Goal: Task Accomplishment & Management: Manage account settings

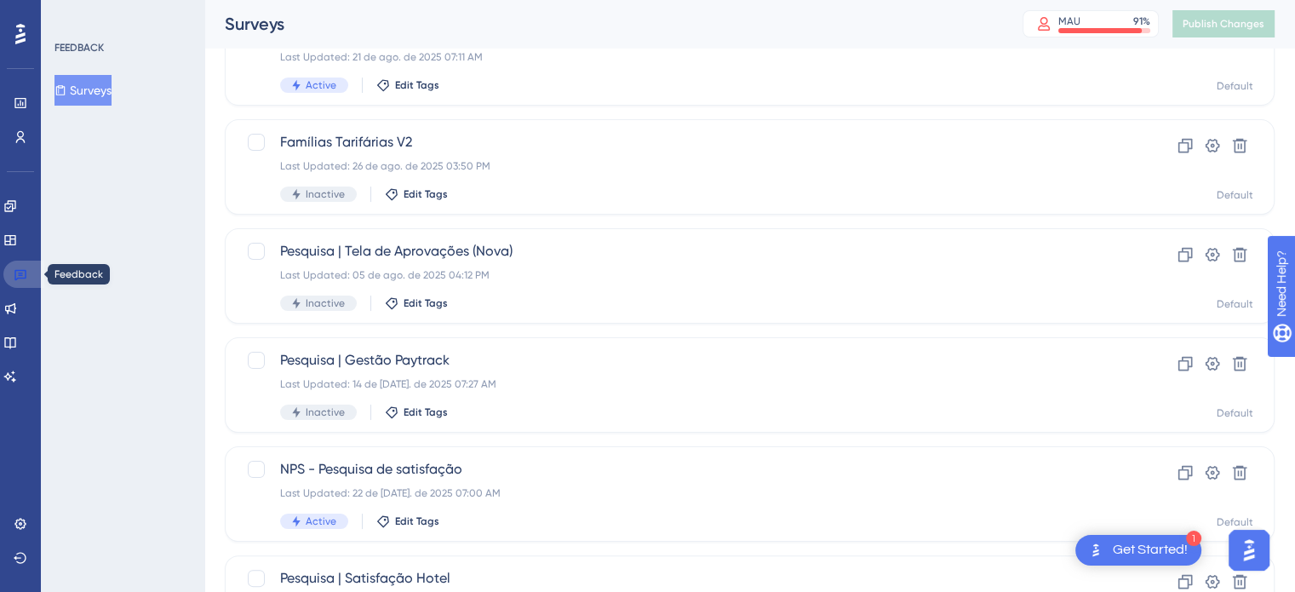
click at [22, 272] on icon at bounding box center [21, 274] width 14 height 14
click at [20, 273] on icon at bounding box center [20, 275] width 12 height 11
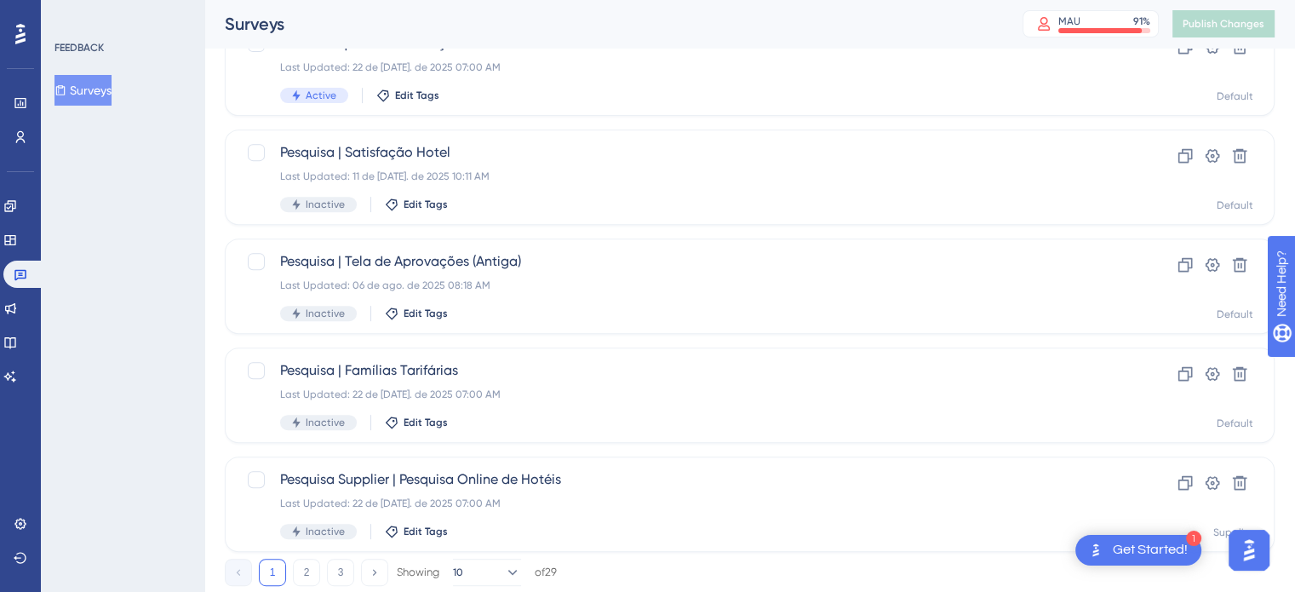
scroll to position [729, 0]
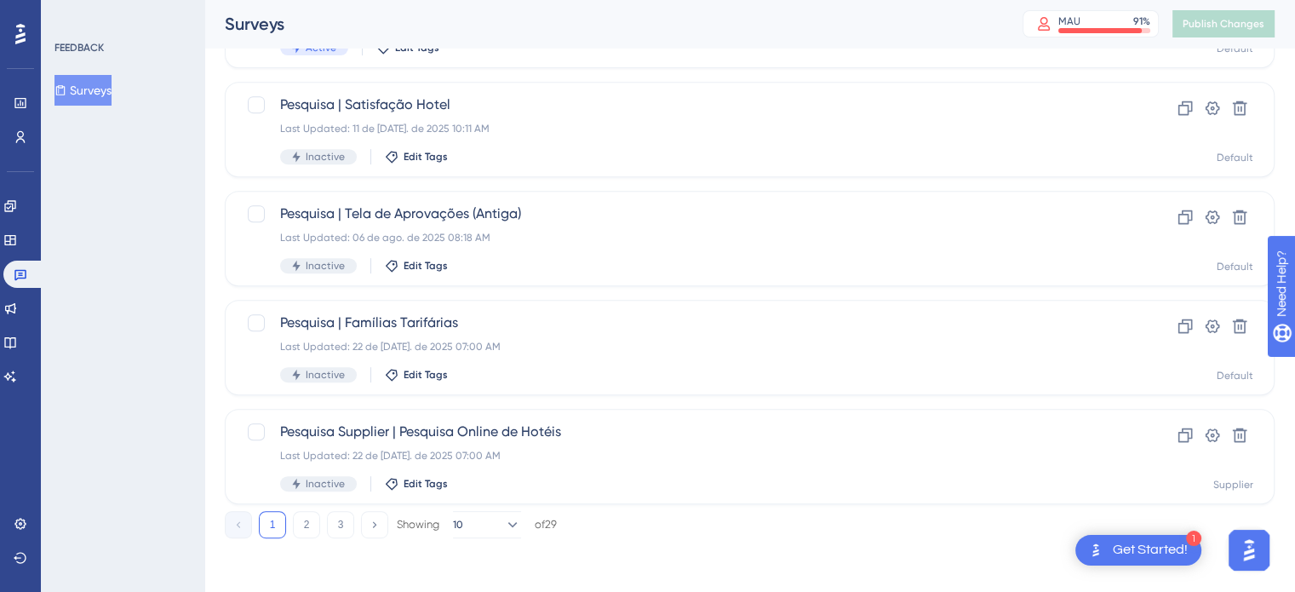
click at [323, 519] on div "1 2 3 Showing 10 of 29" at bounding box center [391, 524] width 332 height 27
click at [313, 523] on button "2" at bounding box center [306, 524] width 27 height 27
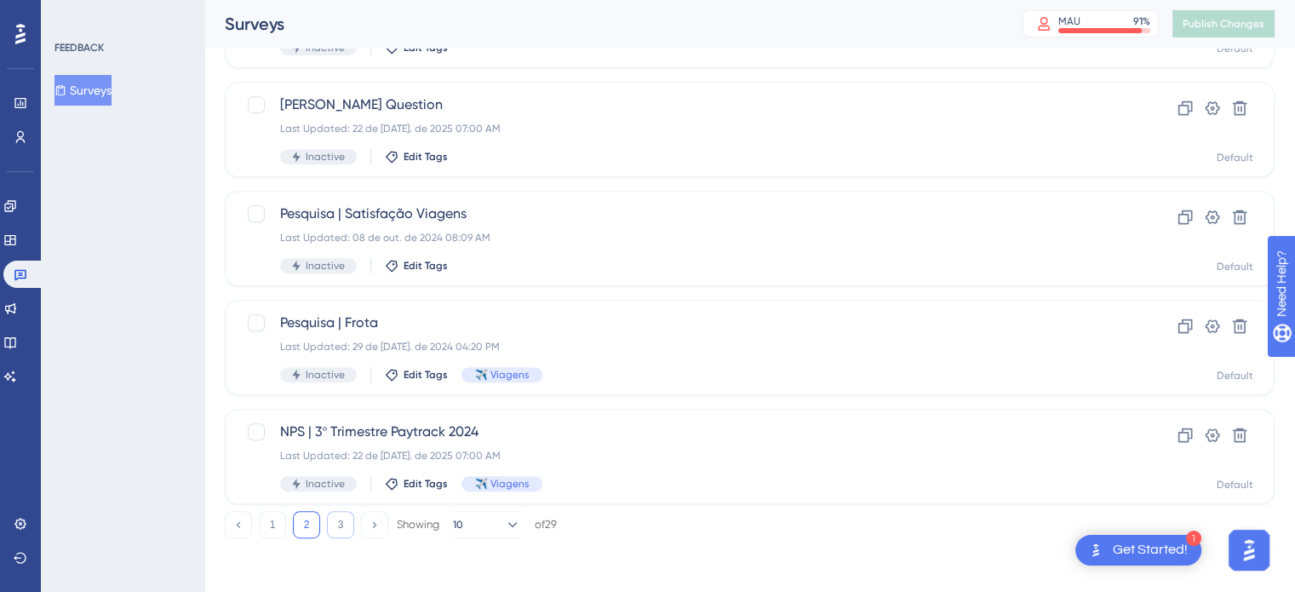
click at [344, 532] on button "3" at bounding box center [340, 524] width 27 height 27
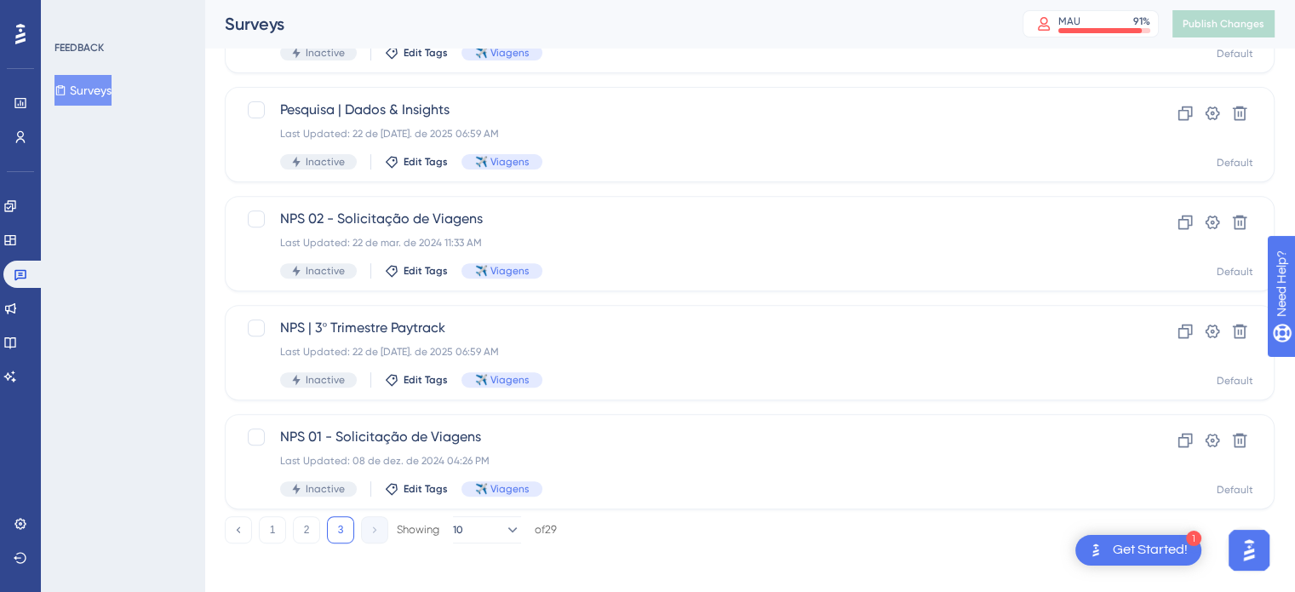
scroll to position [620, 0]
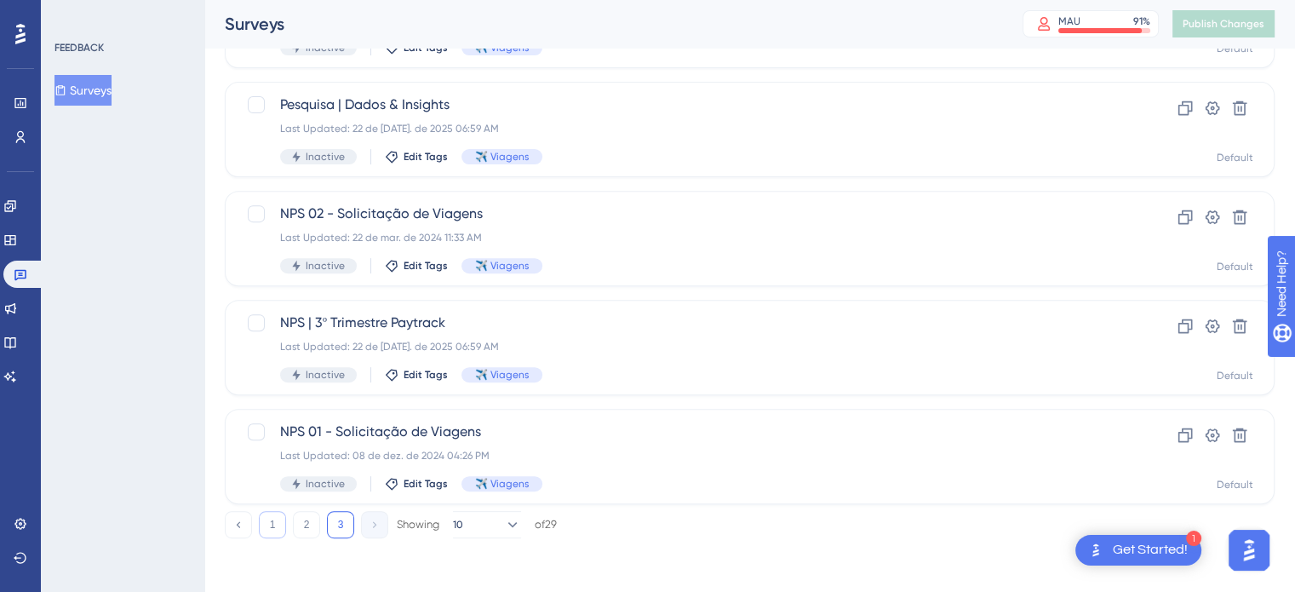
click at [280, 521] on button "1" at bounding box center [272, 524] width 27 height 27
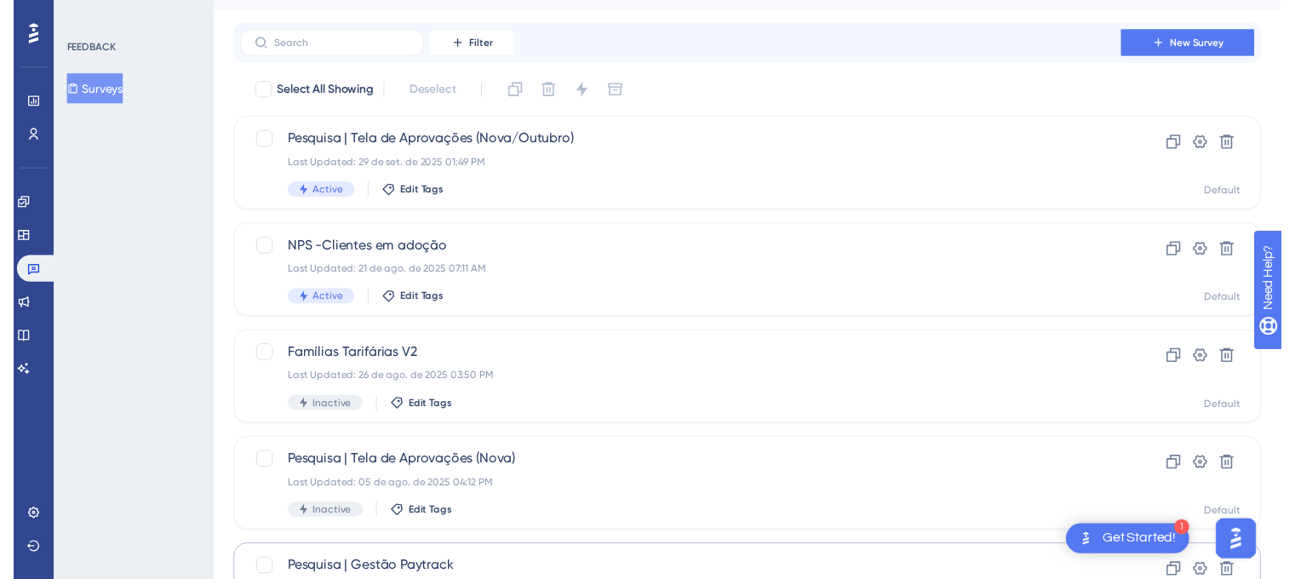
scroll to position [0, 0]
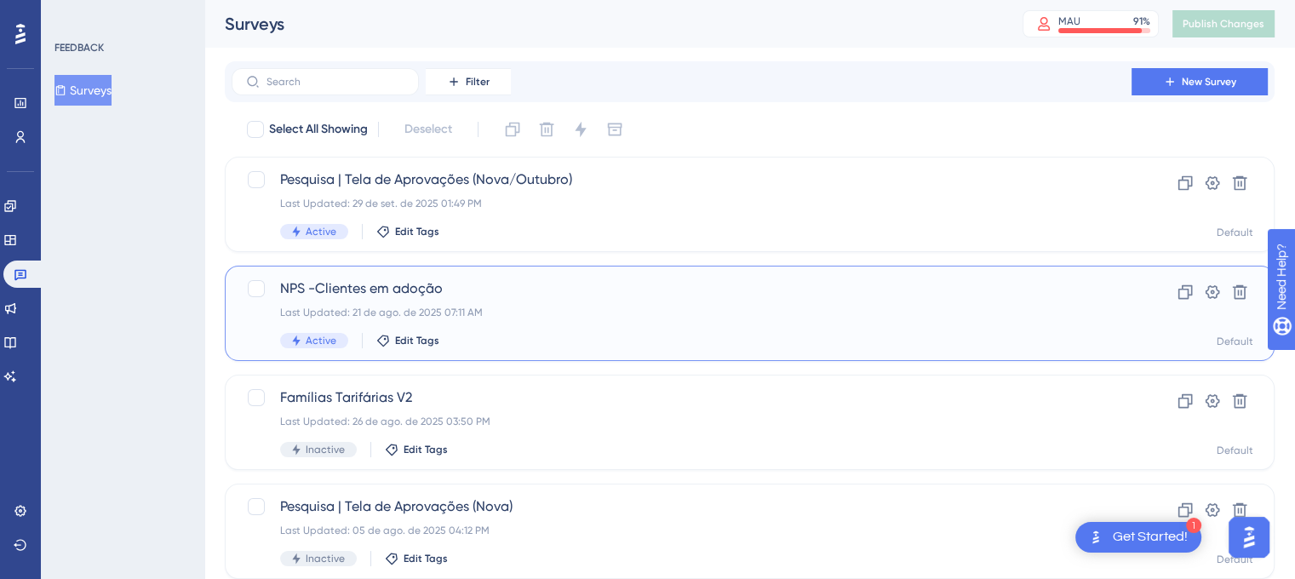
click at [414, 288] on span "NPS -Clientes em adoção" at bounding box center [681, 288] width 803 height 20
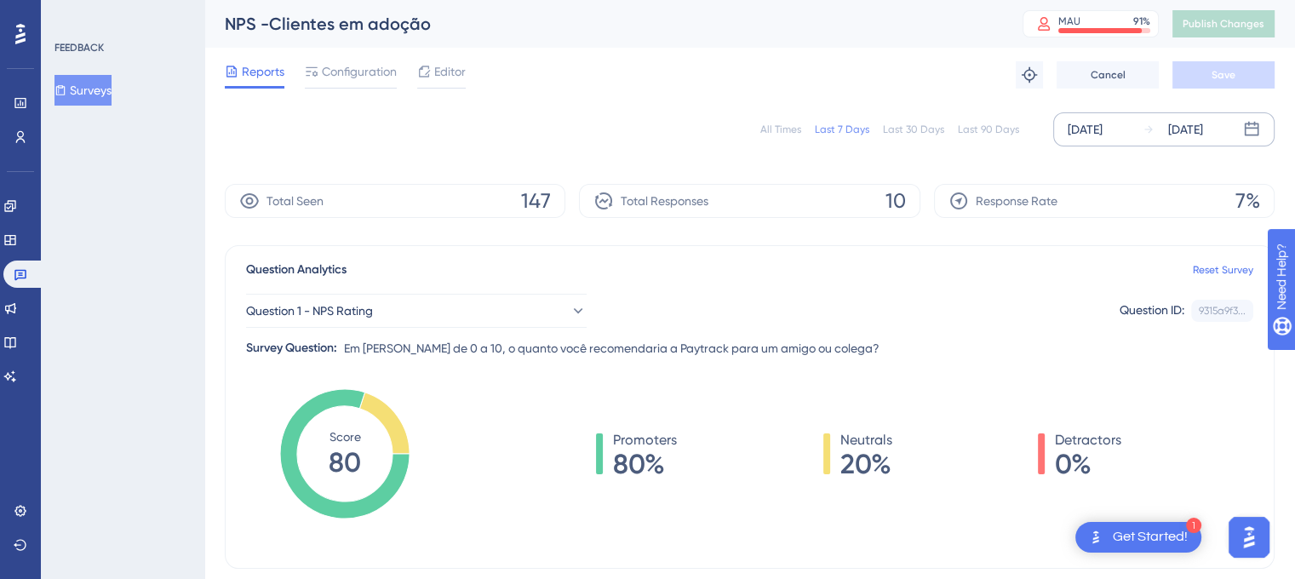
click at [1251, 129] on icon at bounding box center [1251, 129] width 17 height 17
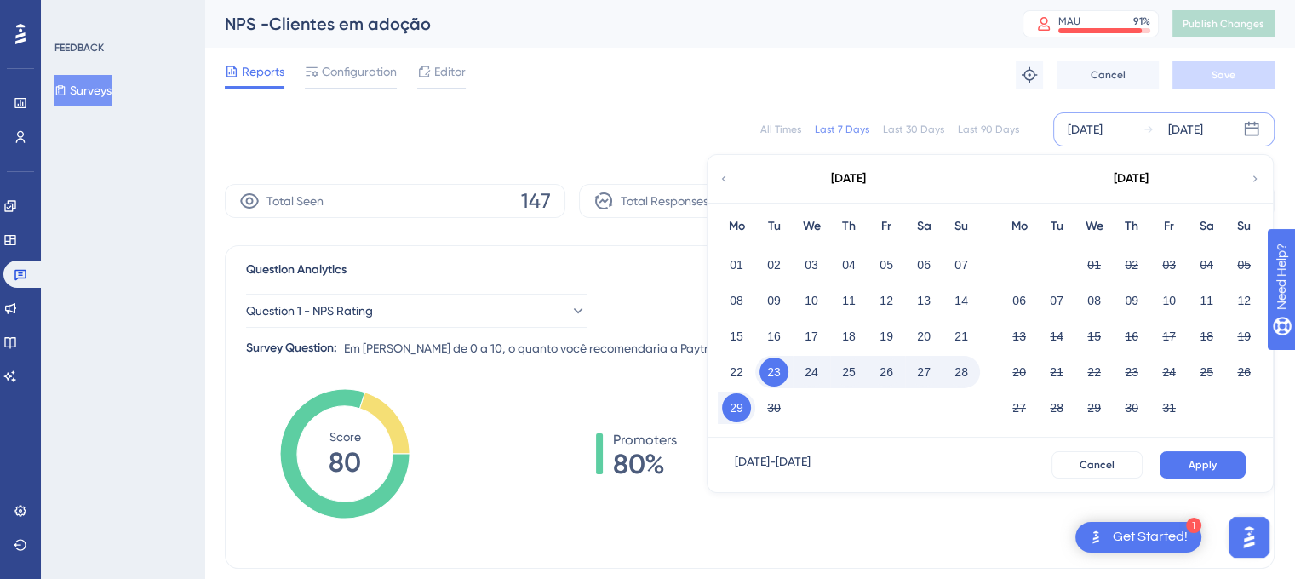
click at [731, 181] on div "[DATE]" at bounding box center [848, 179] width 281 height 48
click at [722, 181] on icon at bounding box center [724, 178] width 12 height 15
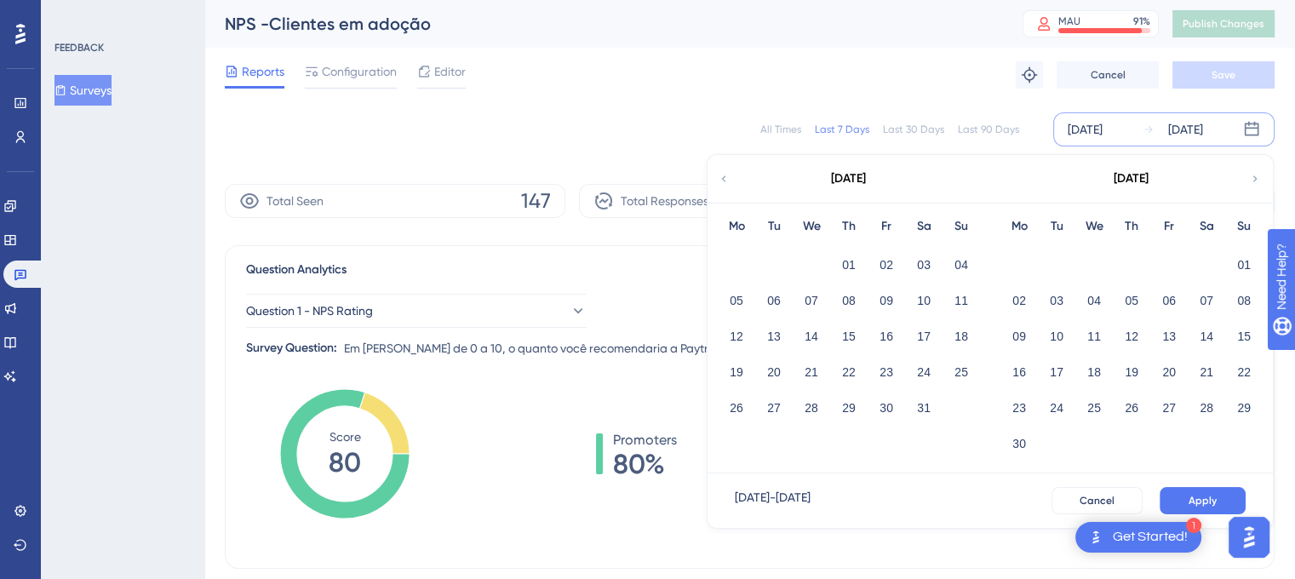
click at [722, 181] on icon at bounding box center [724, 178] width 12 height 15
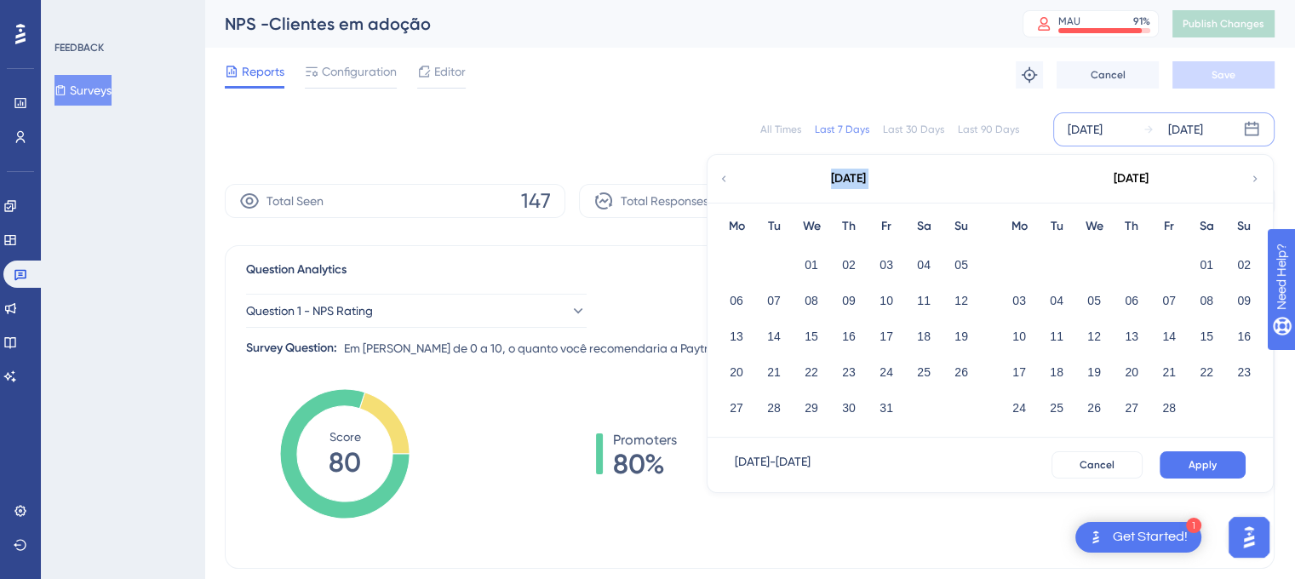
click at [722, 181] on icon at bounding box center [724, 178] width 12 height 15
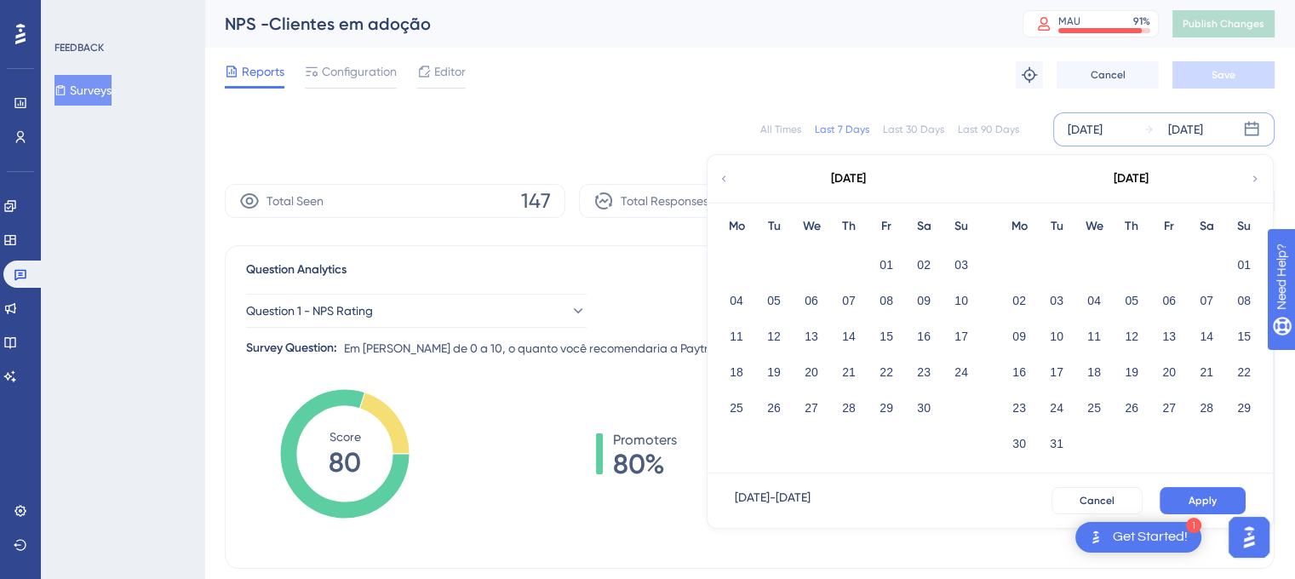
click at [1254, 173] on icon at bounding box center [1255, 178] width 12 height 15
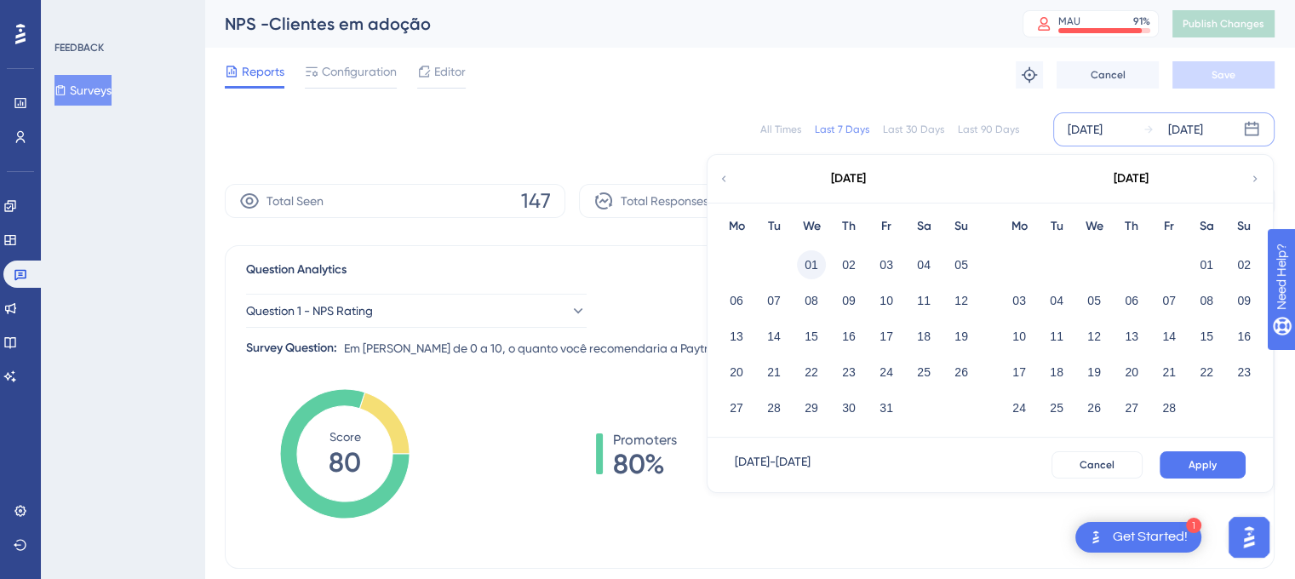
click at [811, 258] on button "01" at bounding box center [811, 264] width 29 height 29
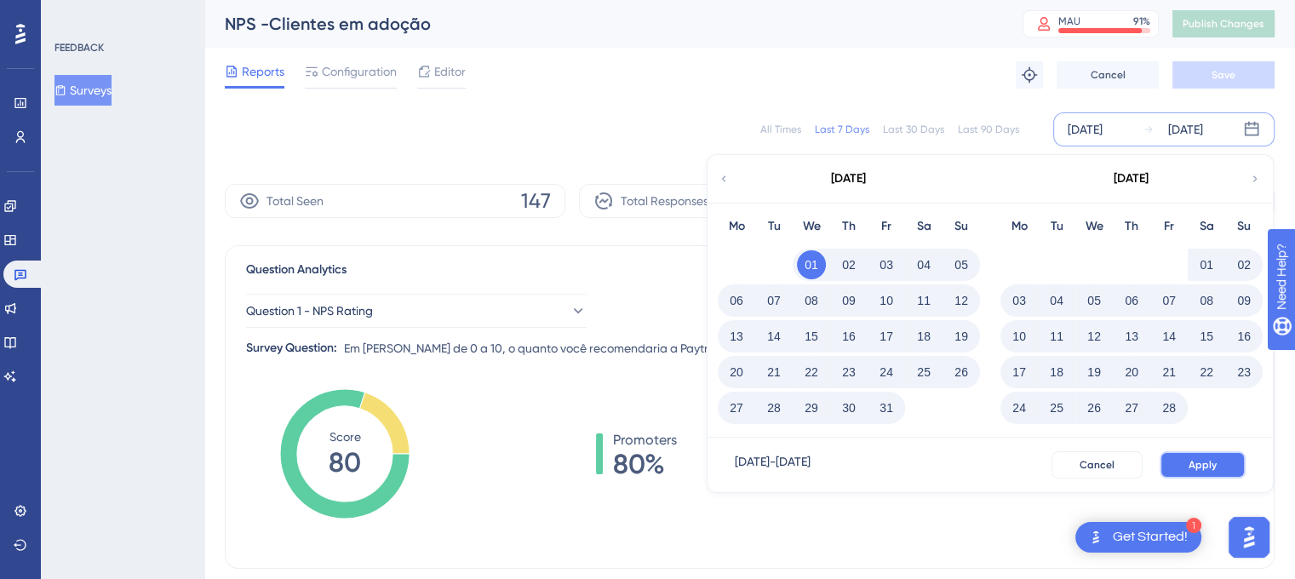
click at [1219, 461] on button "Apply" at bounding box center [1203, 464] width 86 height 27
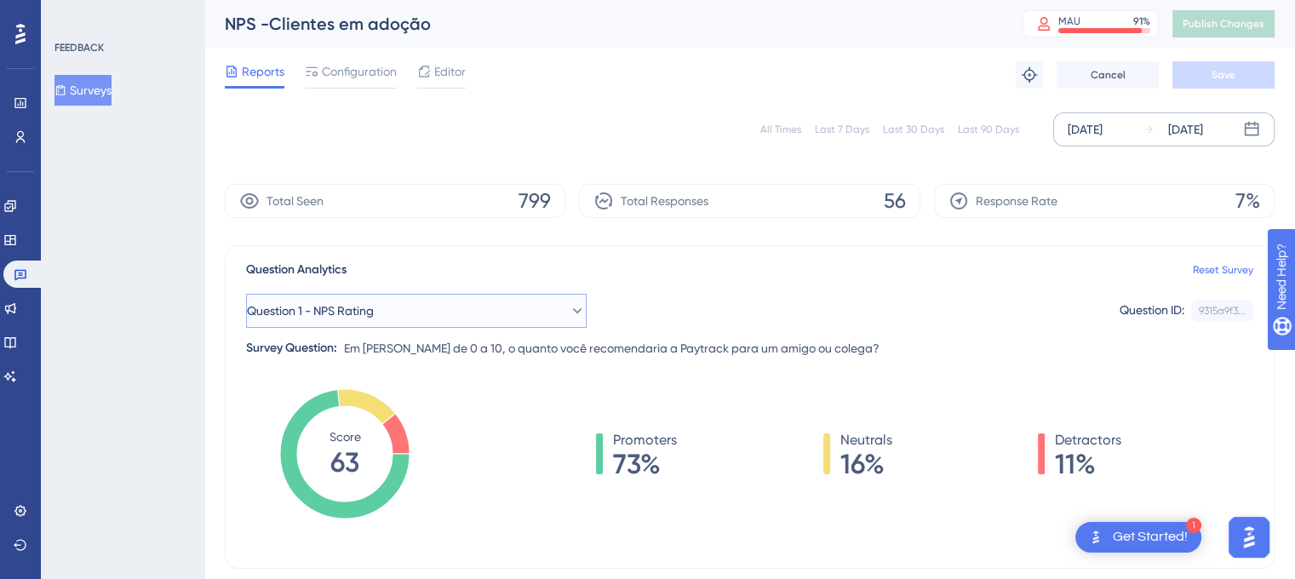
click at [569, 307] on icon at bounding box center [577, 310] width 17 height 17
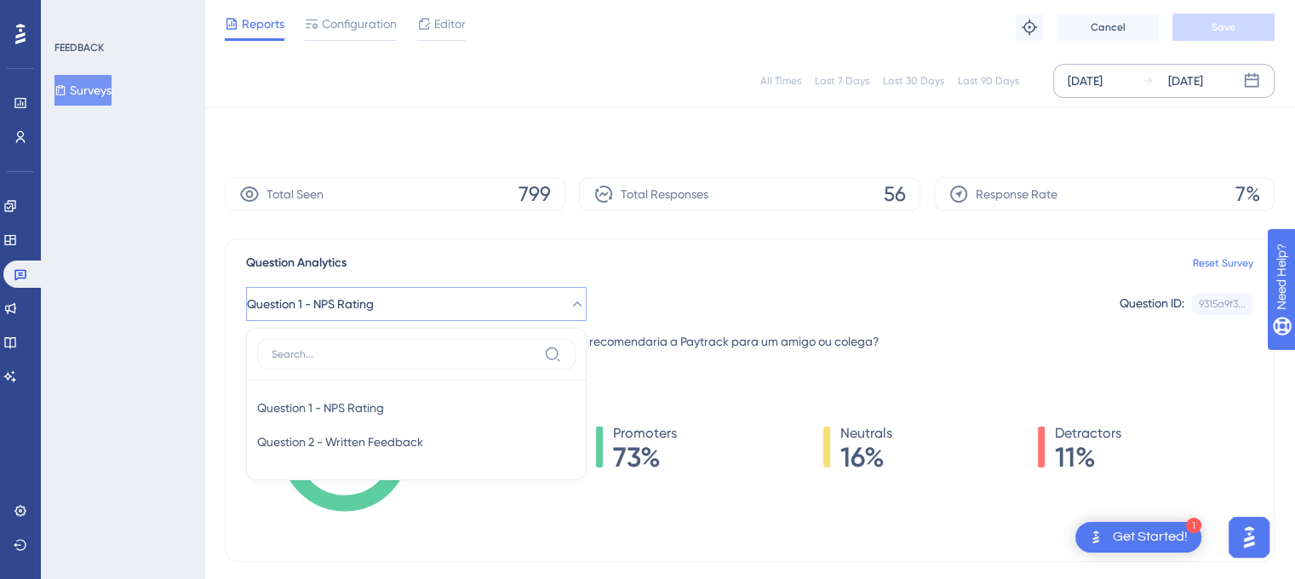
scroll to position [121, 0]
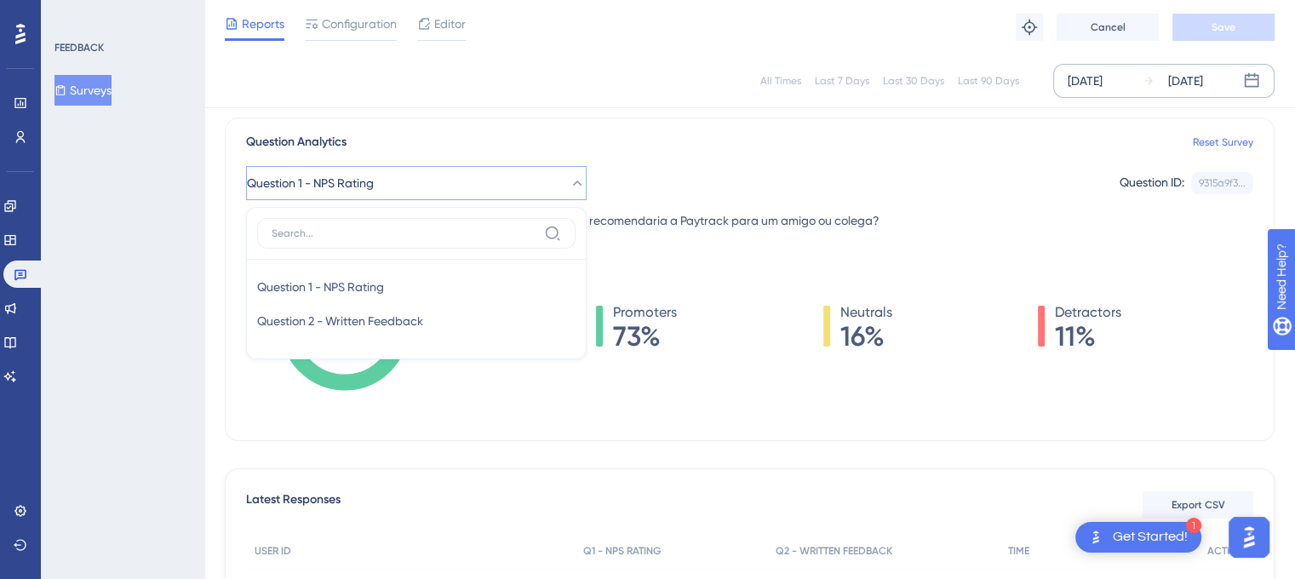
click at [739, 181] on div "Question 1 - NPS Rating Question 1 - NPS Rating Question 1 - NPS Rating Questio…" at bounding box center [749, 183] width 1007 height 34
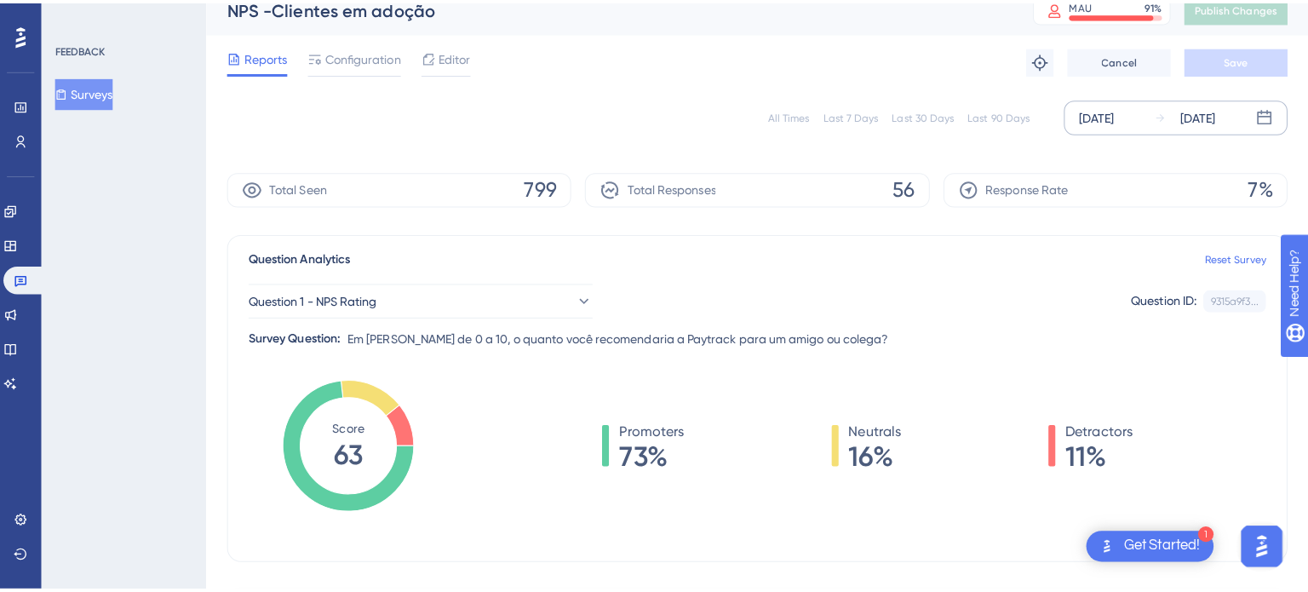
scroll to position [0, 0]
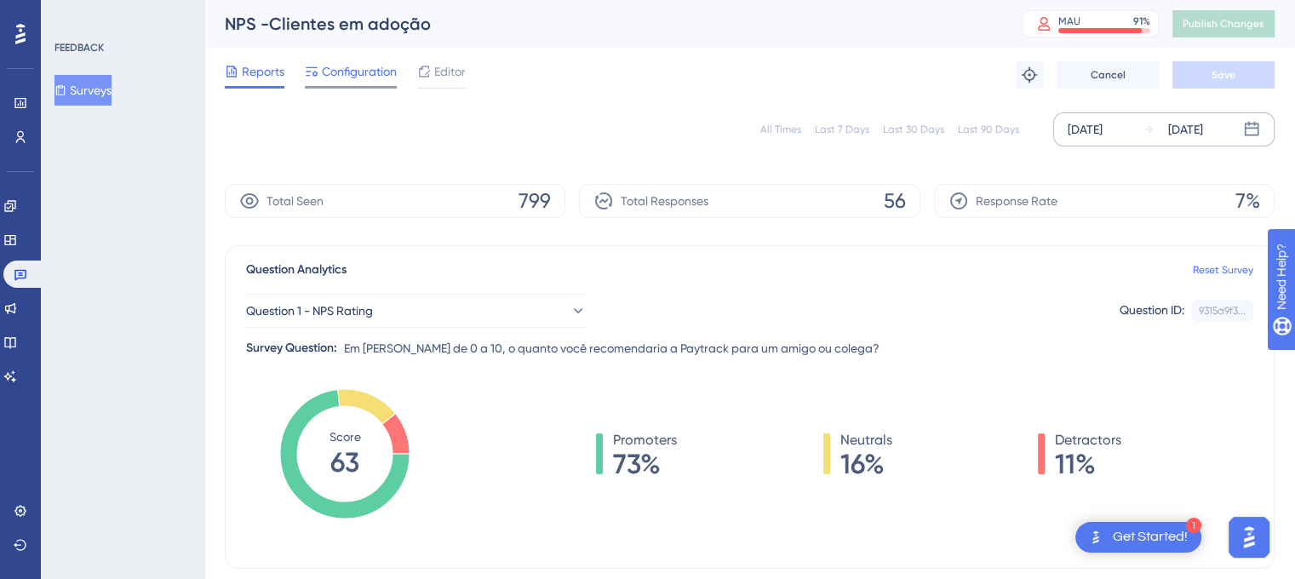
click at [360, 69] on span "Configuration" at bounding box center [359, 71] width 75 height 20
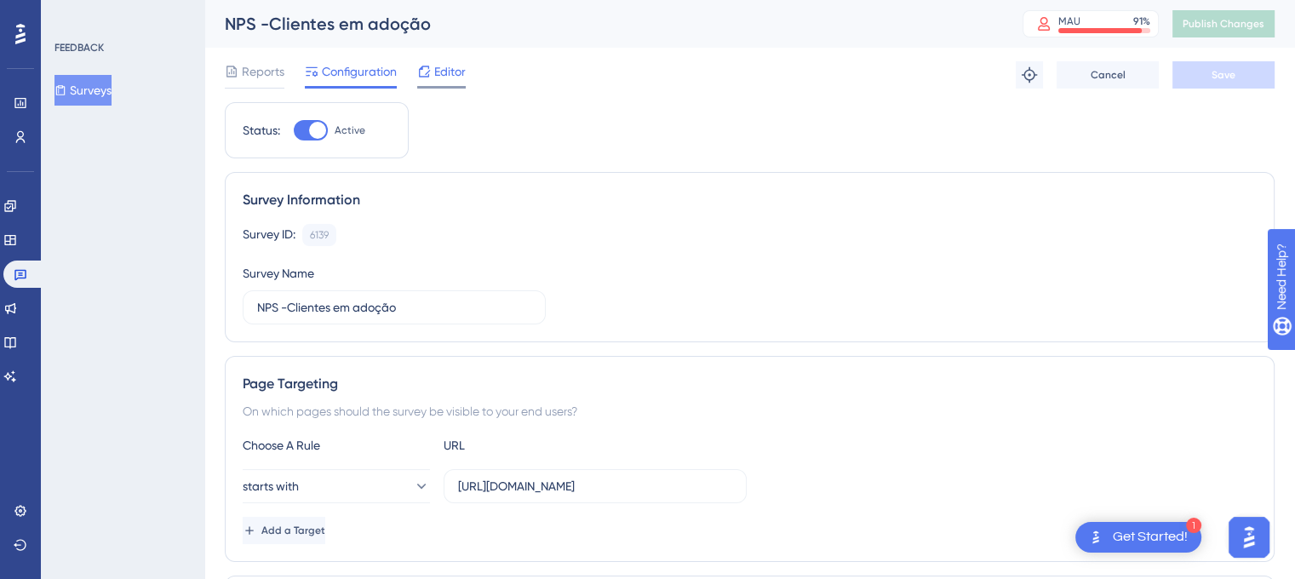
click at [451, 72] on span "Editor" at bounding box center [450, 71] width 32 height 20
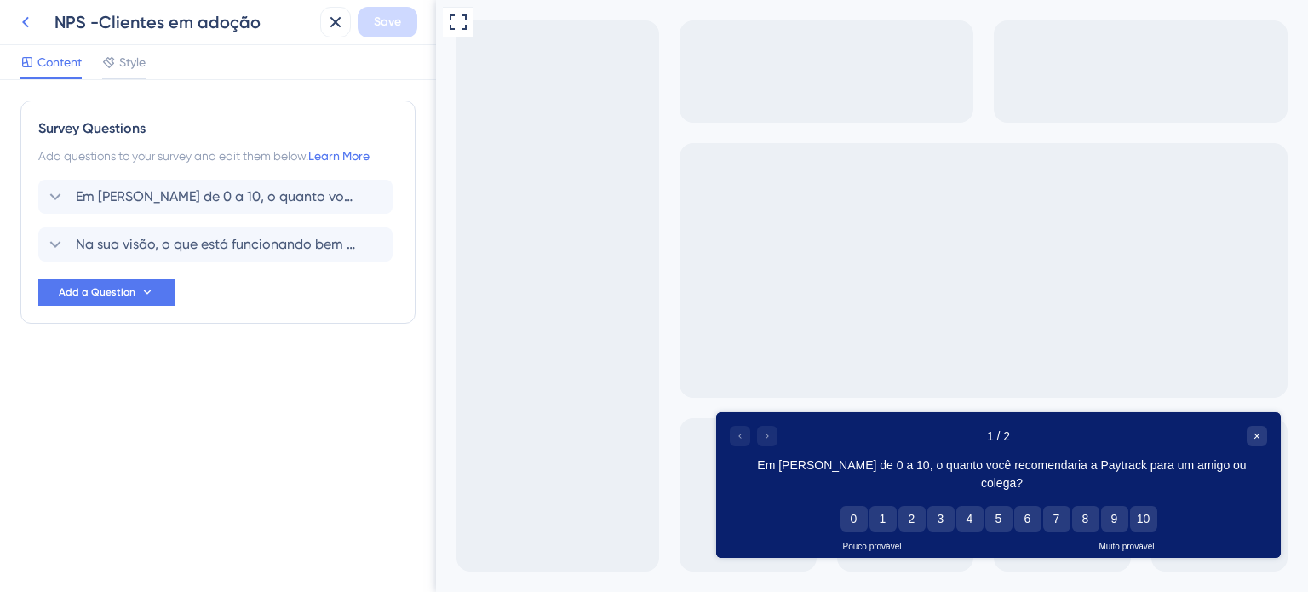
click at [20, 20] on icon at bounding box center [25, 22] width 20 height 20
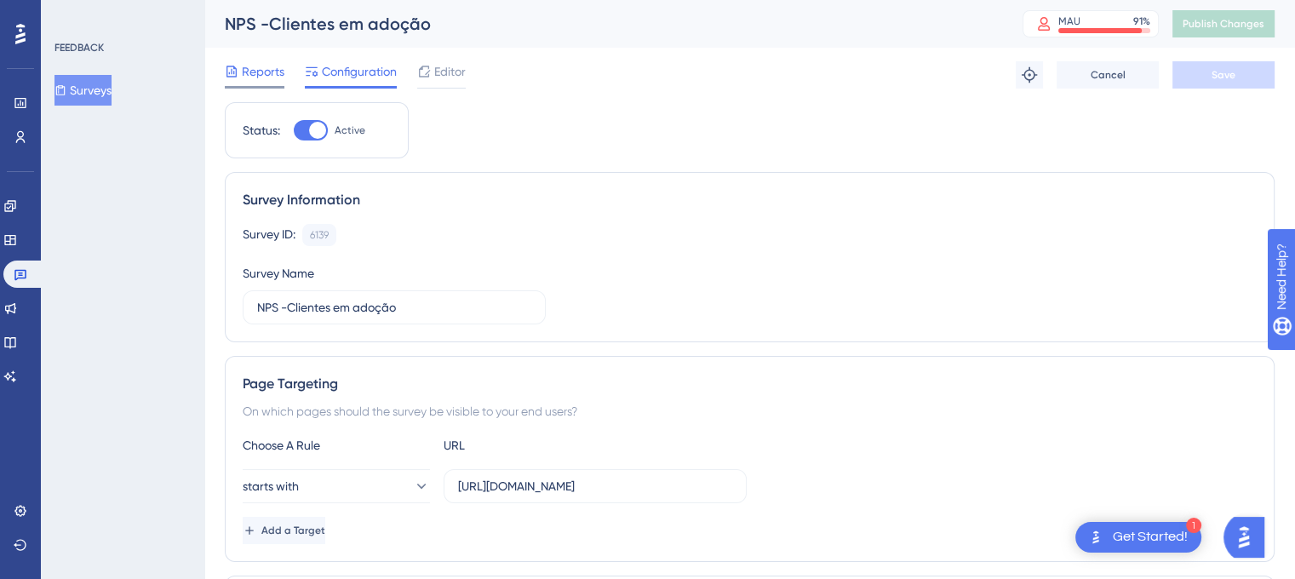
click at [280, 77] on span "Reports" at bounding box center [263, 71] width 43 height 20
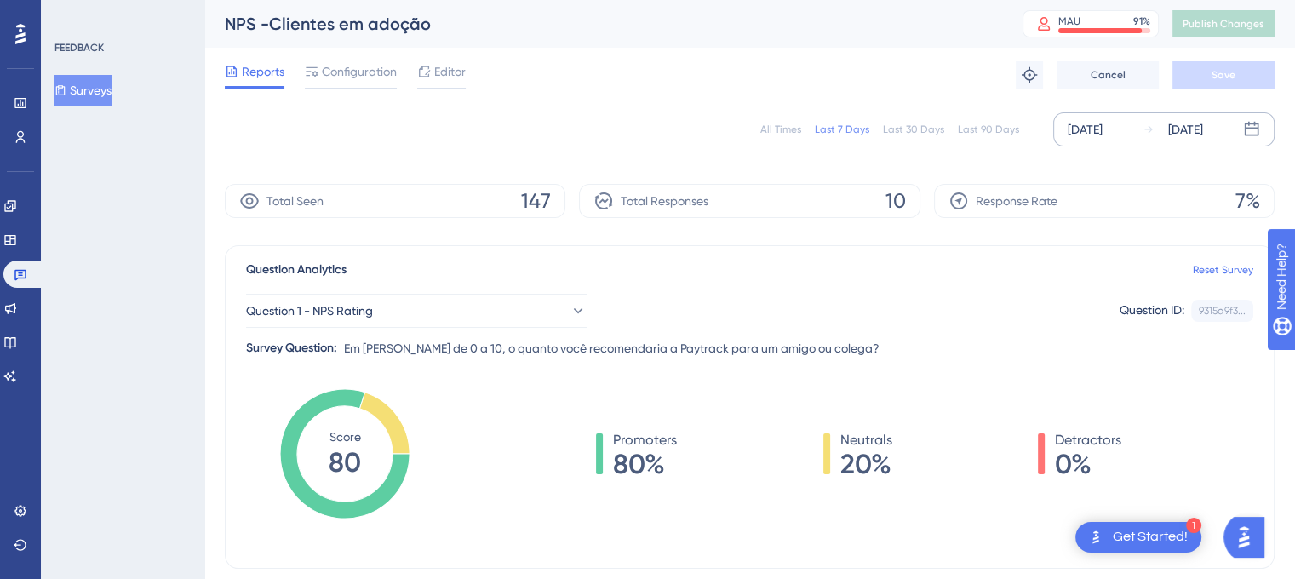
click at [1098, 125] on div "[DATE]" at bounding box center [1085, 129] width 35 height 20
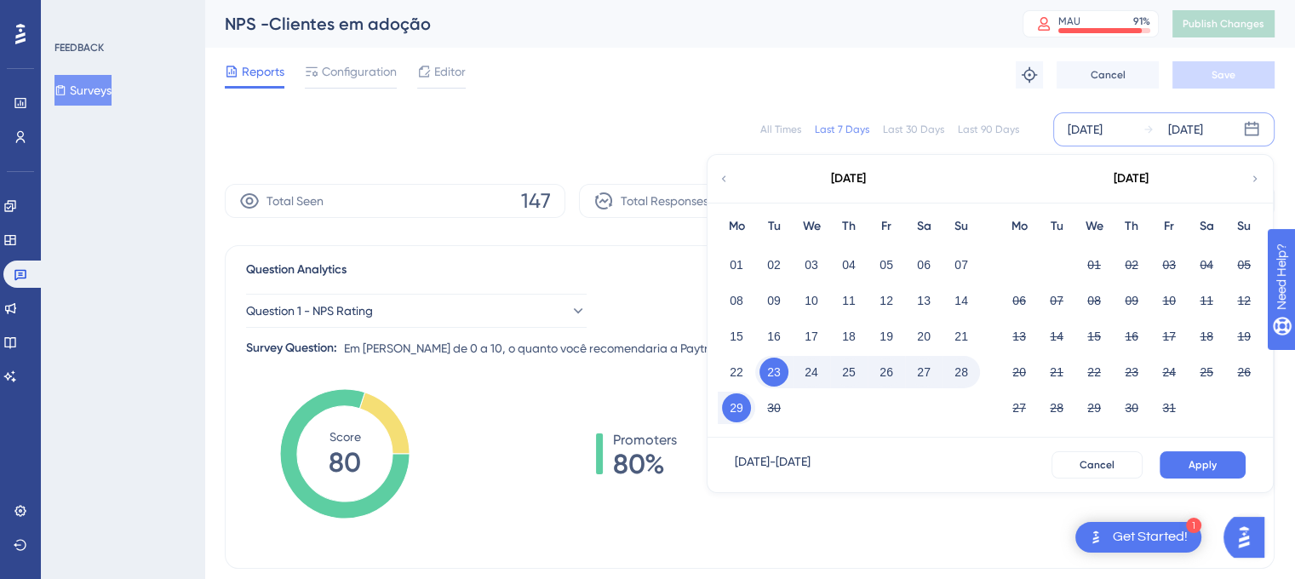
click at [880, 100] on div "Reports Configuration Editor Troubleshoot Cancel Save" at bounding box center [750, 75] width 1050 height 55
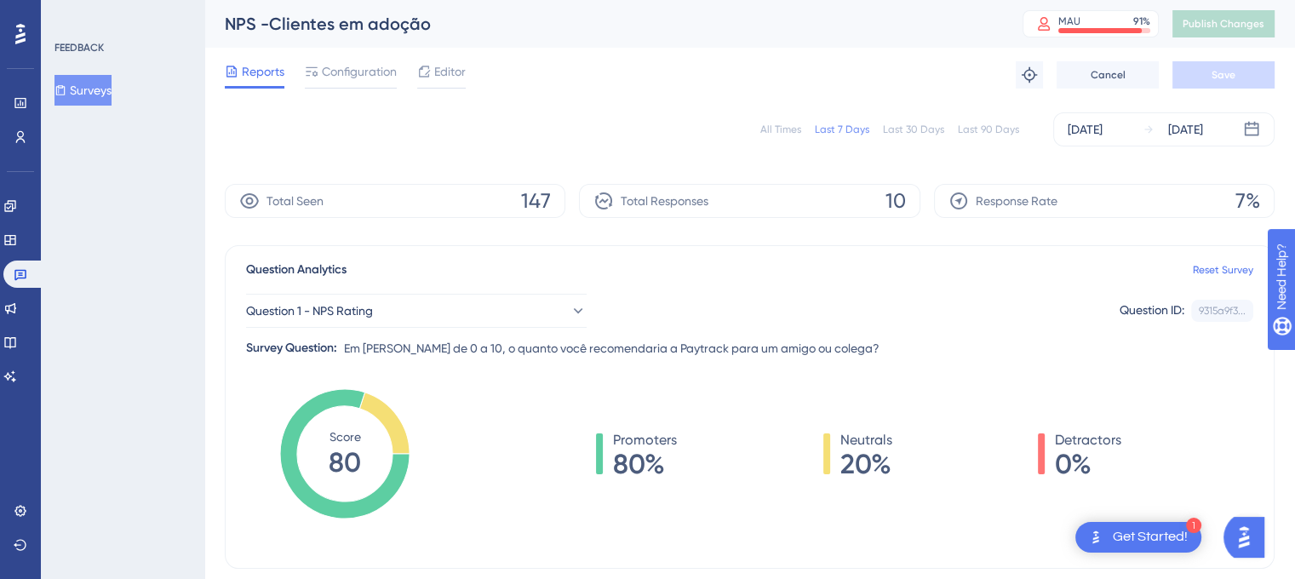
click at [788, 125] on div "All Times" at bounding box center [781, 130] width 41 height 14
click at [1203, 124] on div "[DATE]" at bounding box center [1185, 129] width 35 height 20
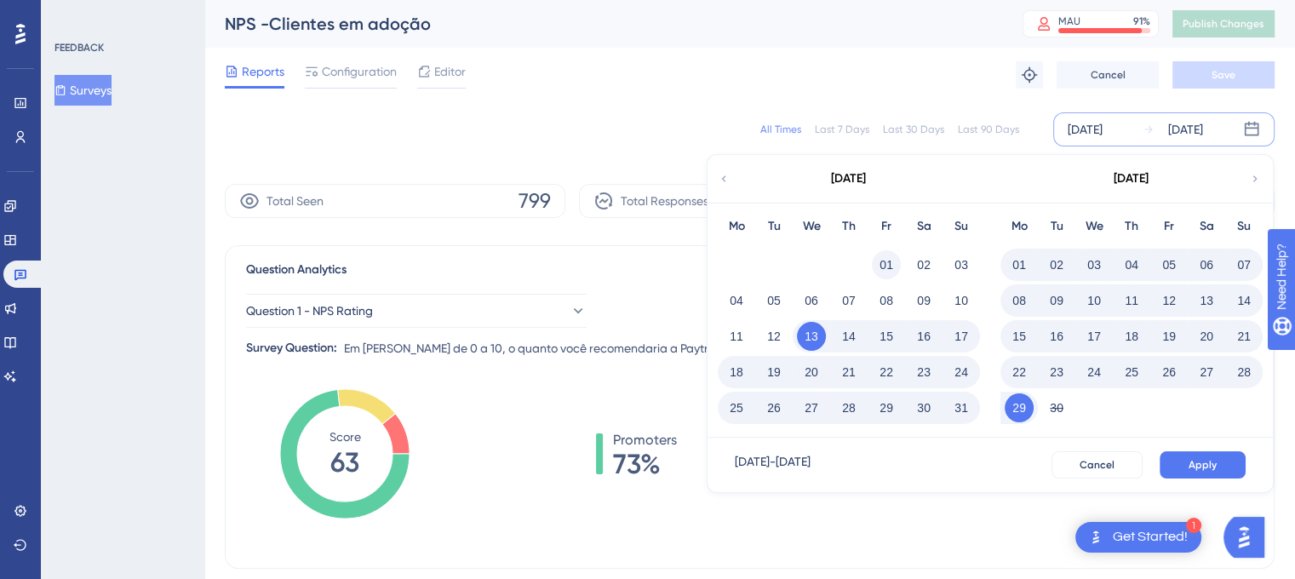
click at [889, 259] on button "01" at bounding box center [886, 264] width 29 height 29
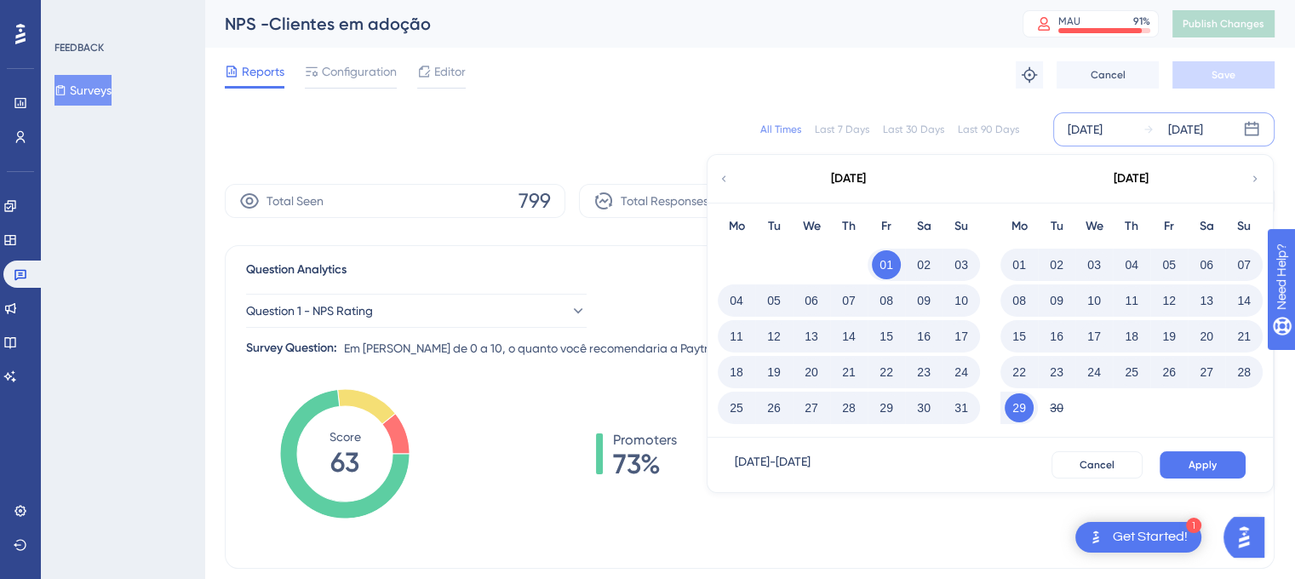
click at [1017, 401] on button "29" at bounding box center [1019, 407] width 29 height 29
click at [1202, 462] on span "Apply" at bounding box center [1203, 465] width 28 height 14
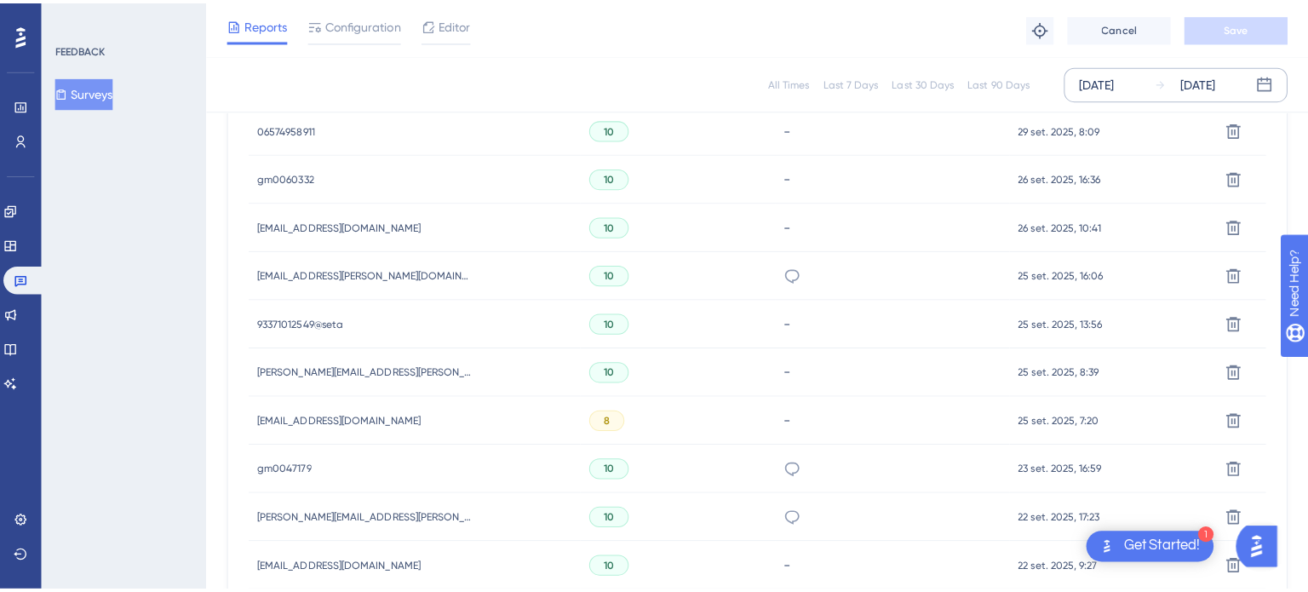
scroll to position [426, 0]
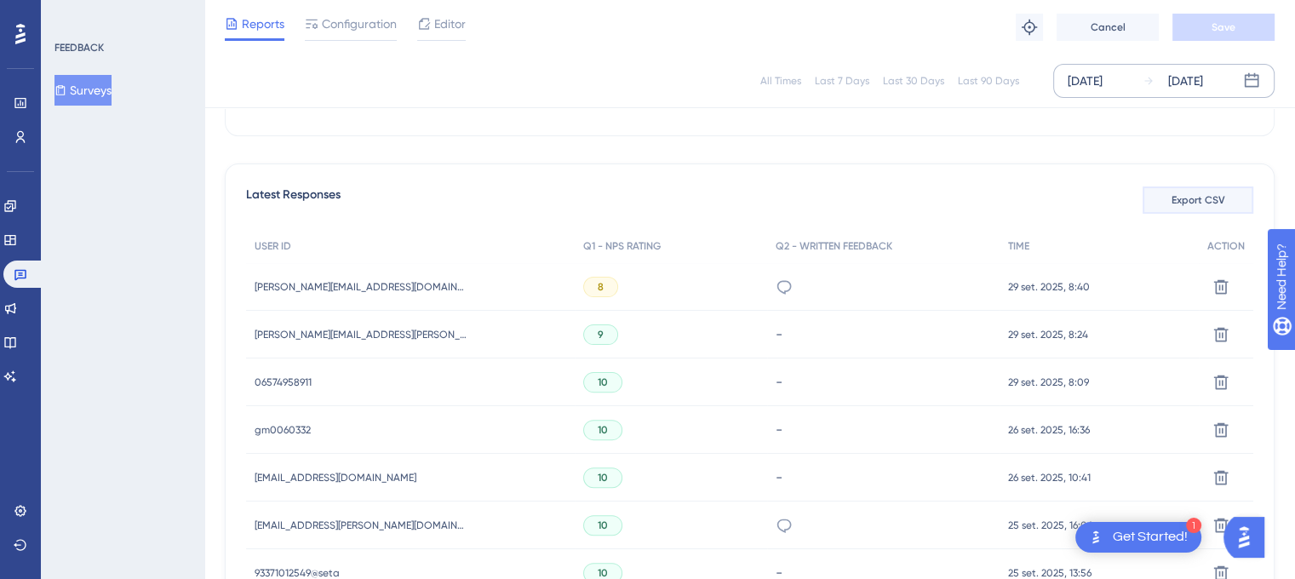
click at [1201, 195] on span "Export CSV" at bounding box center [1199, 200] width 54 height 14
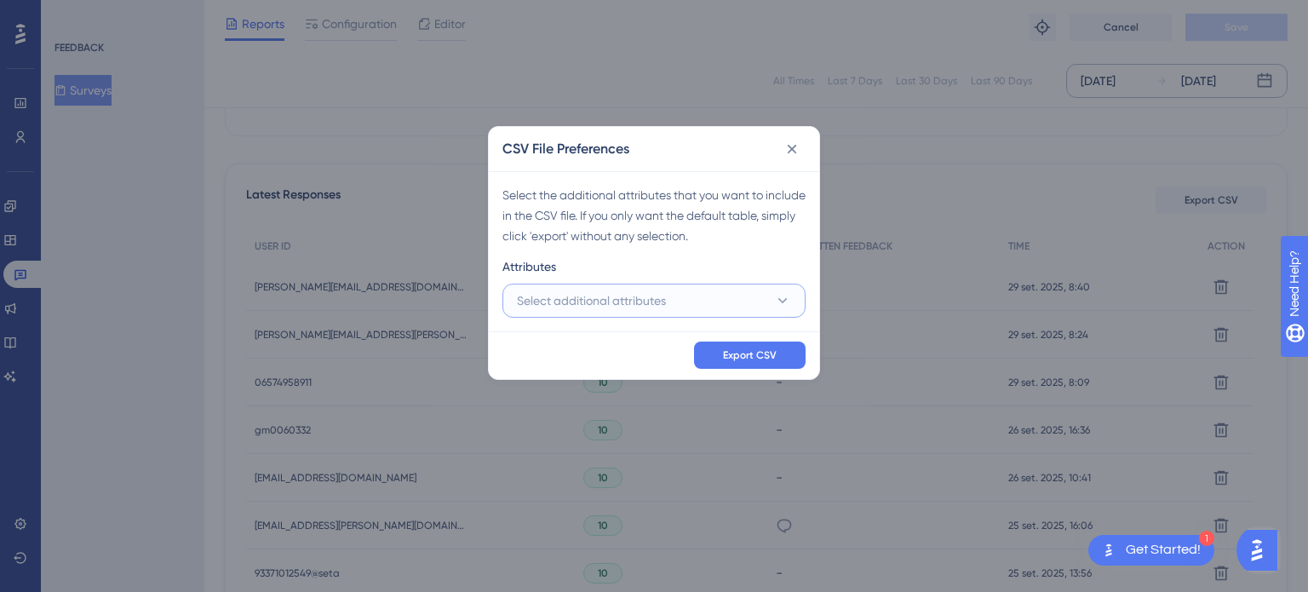
click at [653, 290] on span "Select additional attributes" at bounding box center [591, 300] width 149 height 20
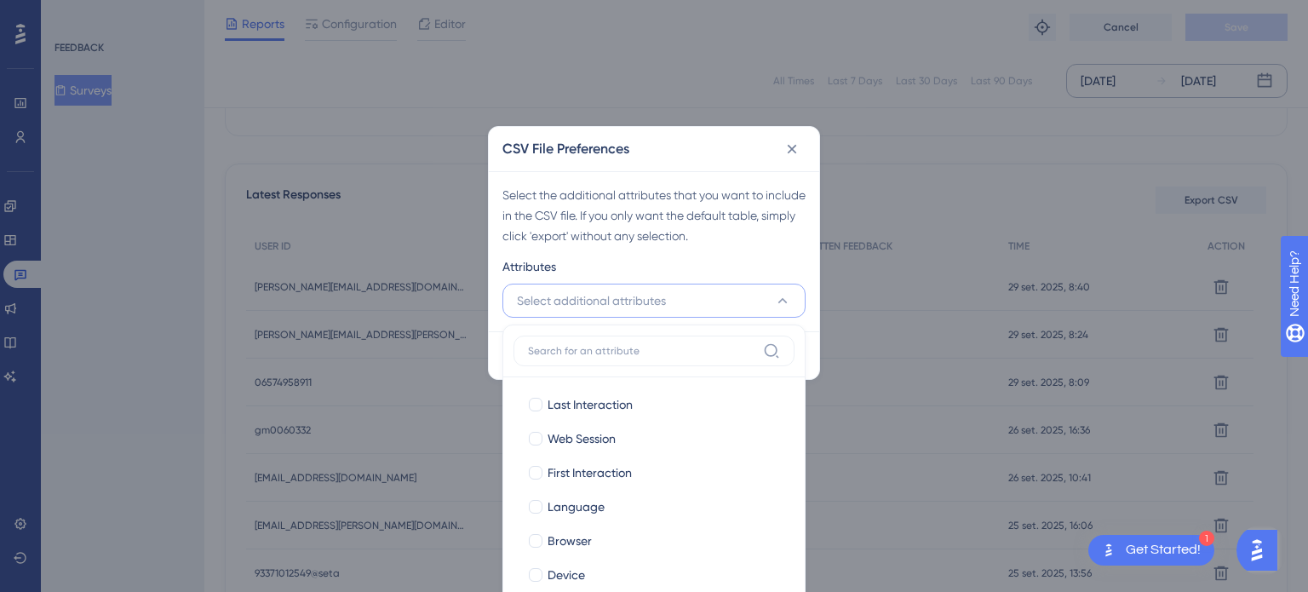
scroll to position [512, 0]
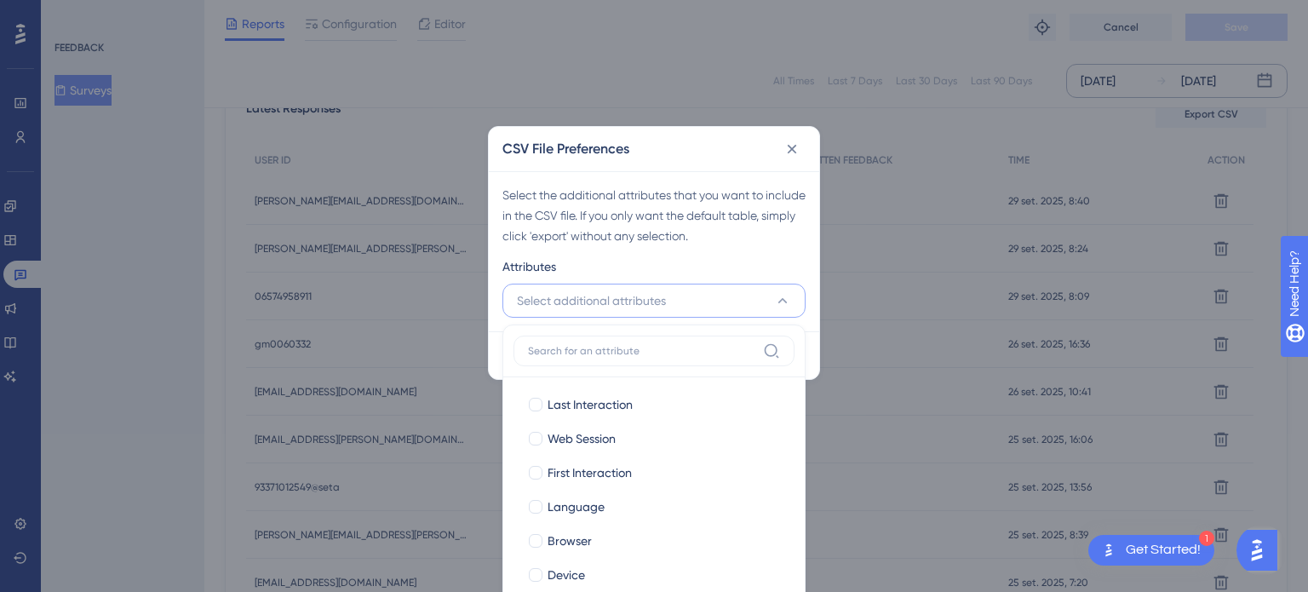
click at [662, 303] on span "Select additional attributes" at bounding box center [591, 300] width 149 height 20
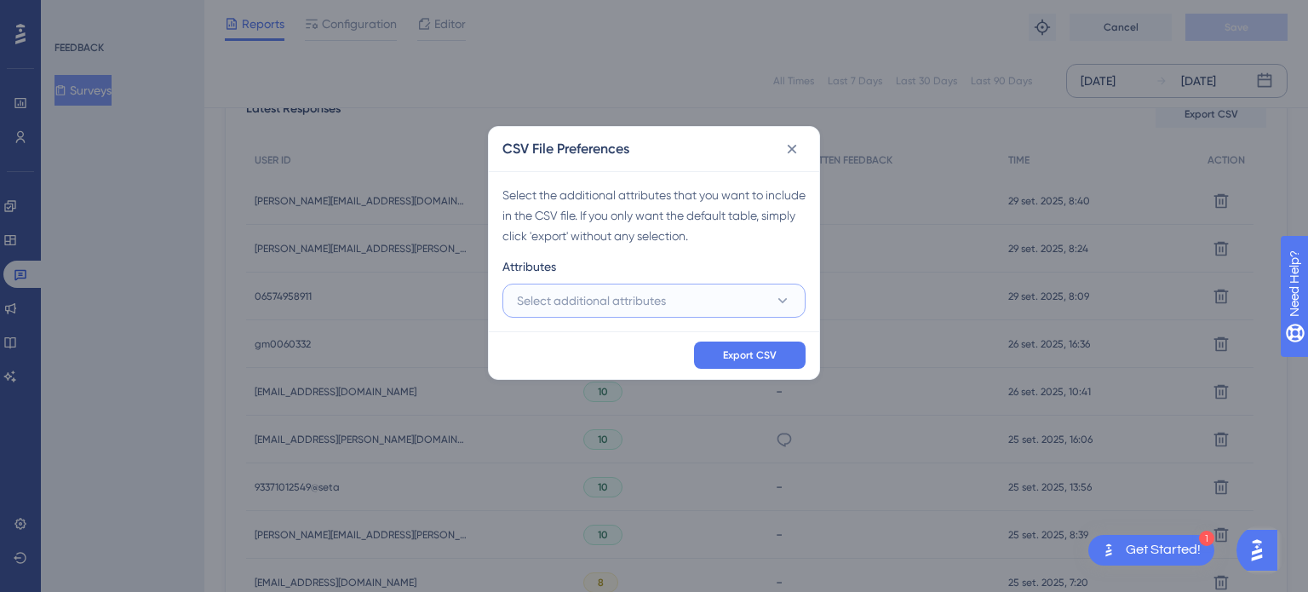
click at [662, 302] on span "Select additional attributes" at bounding box center [591, 300] width 149 height 20
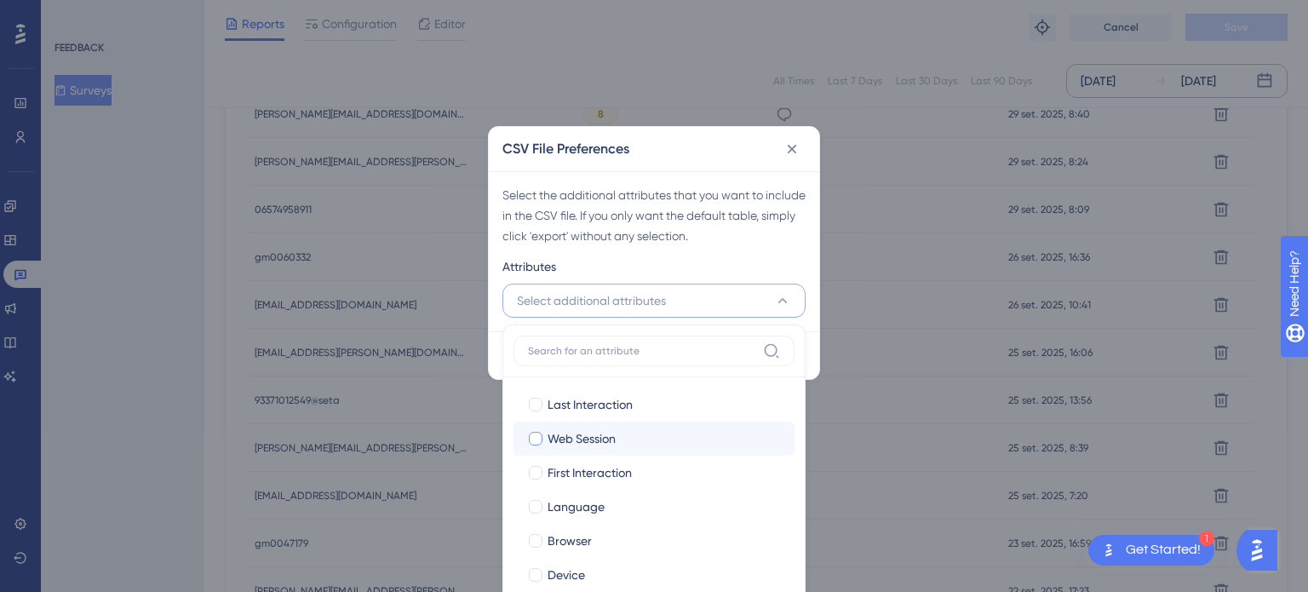
click at [600, 433] on span "Web Session" at bounding box center [582, 438] width 68 height 20
checkbox input "true"
click at [640, 243] on div "Select the additional attributes that you want to include in the CSV file. If y…" at bounding box center [653, 215] width 303 height 61
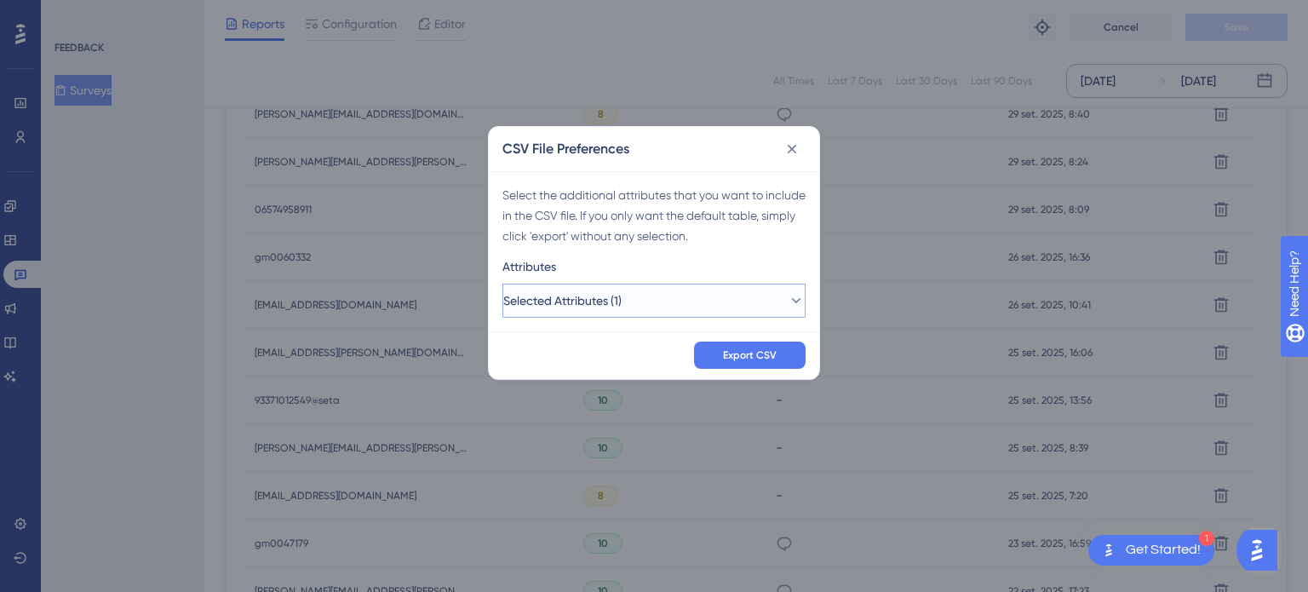
click at [606, 296] on span "Selected Attributes (1)" at bounding box center [562, 300] width 118 height 20
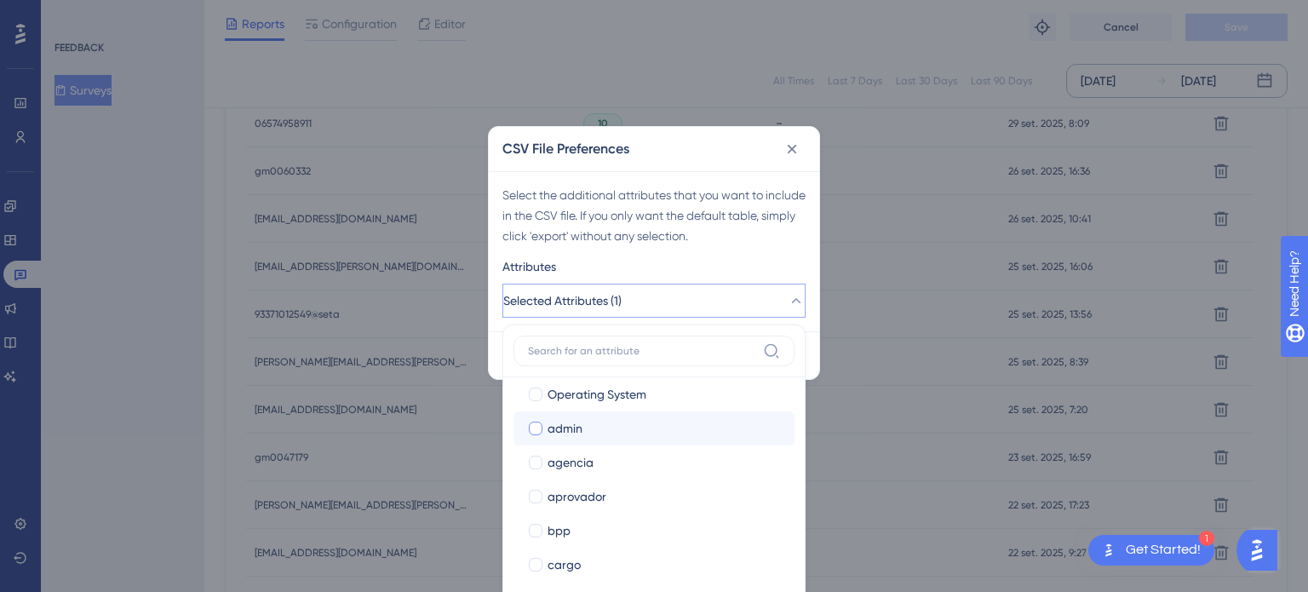
scroll to position [255, 0]
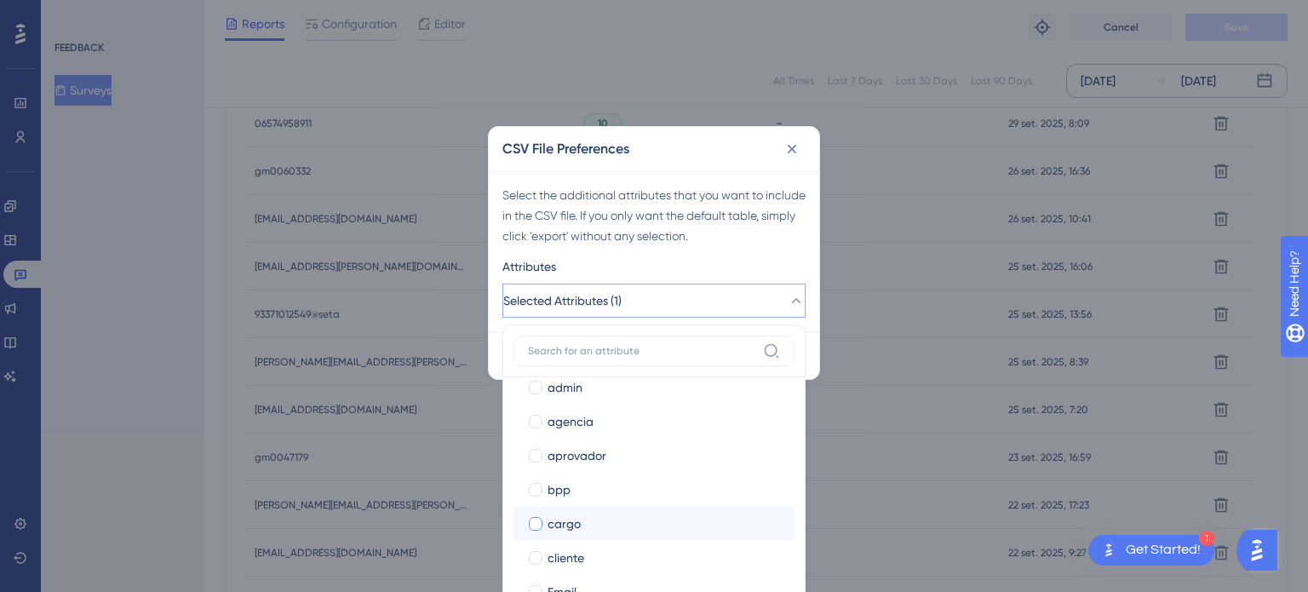
click at [589, 516] on div "cargo" at bounding box center [664, 524] width 233 height 20
checkbox input "true"
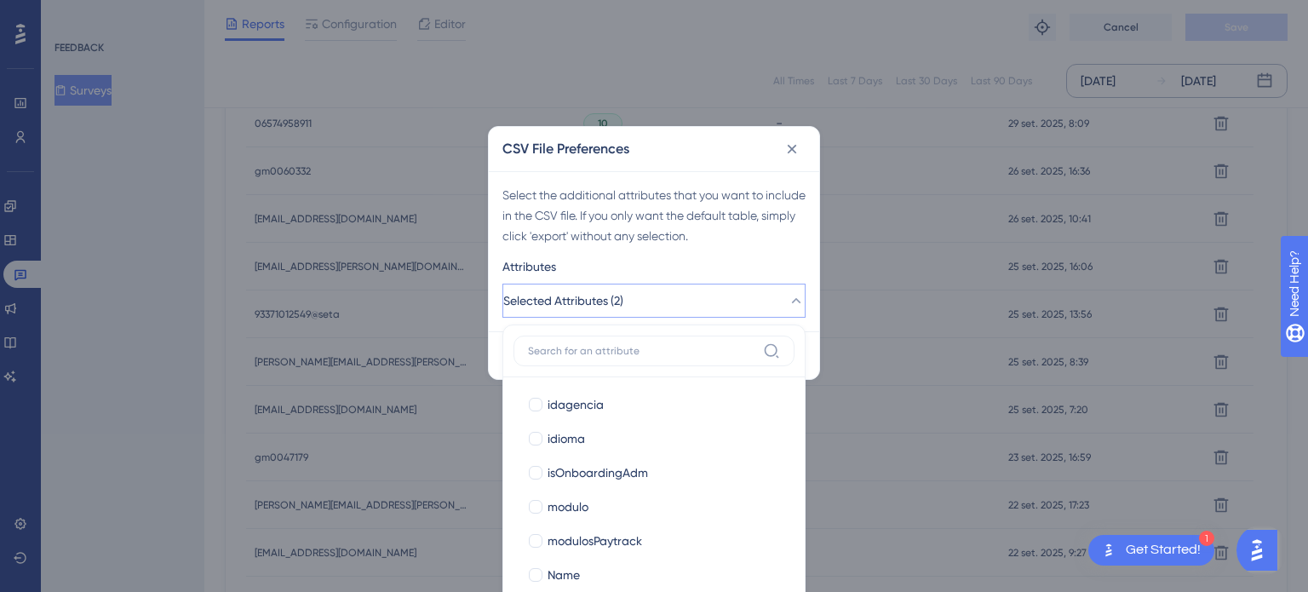
scroll to position [596, 0]
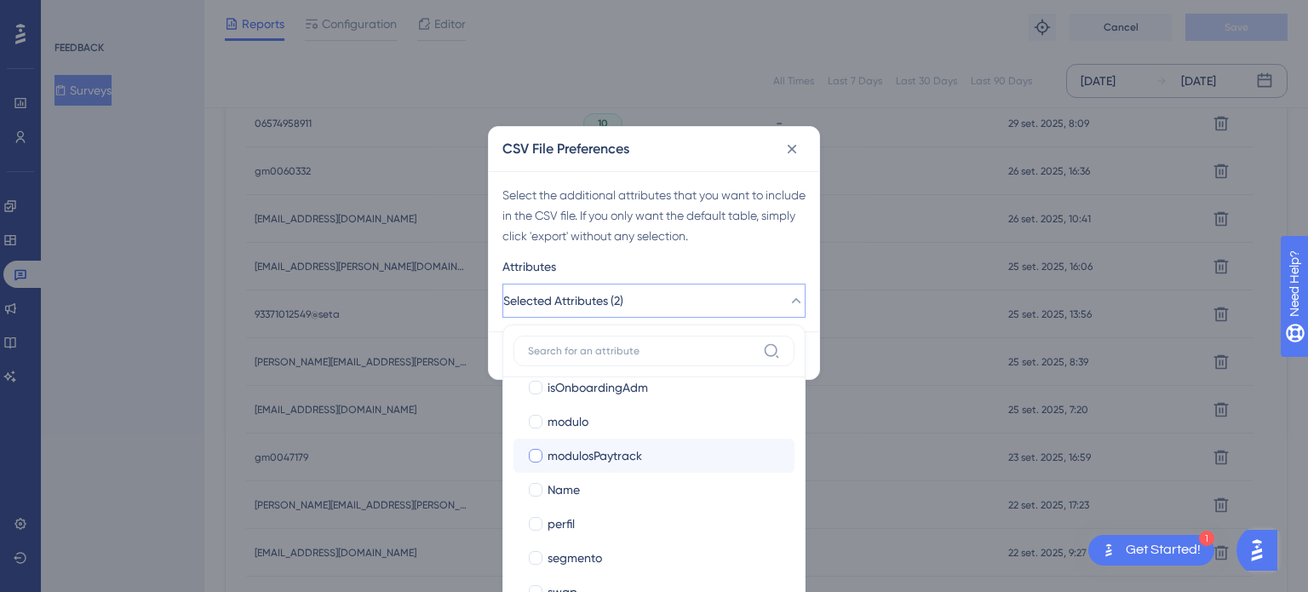
click at [638, 458] on span "modulosPaytrack" at bounding box center [595, 455] width 95 height 20
checkbox input "true"
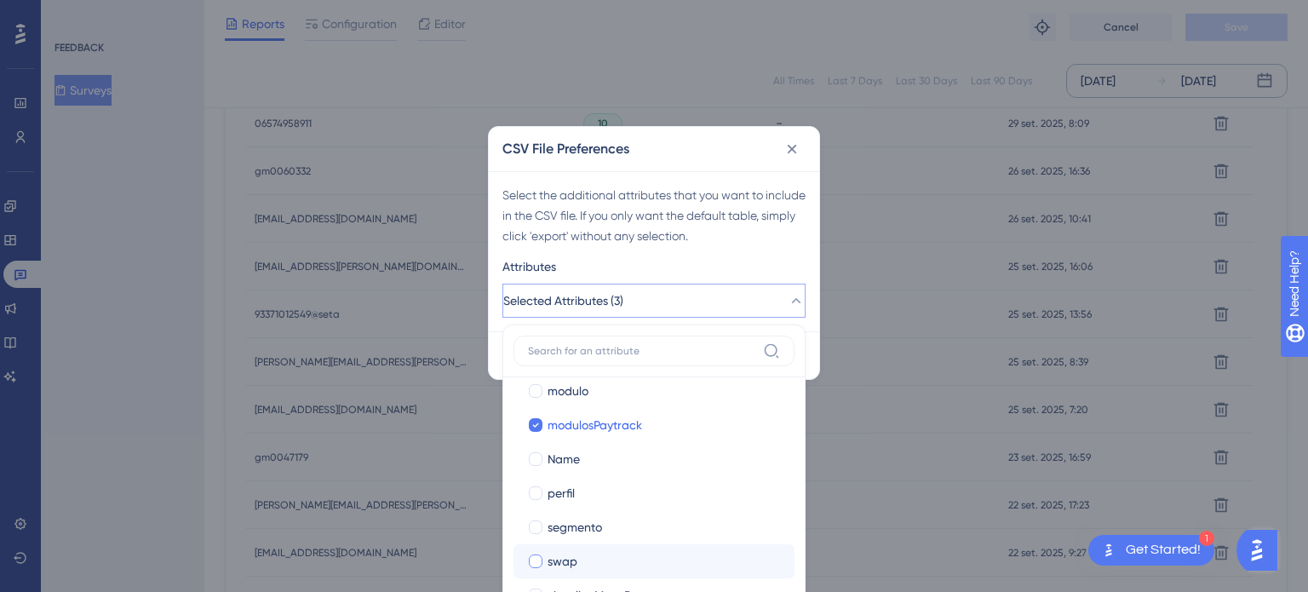
click at [577, 561] on div "swap" at bounding box center [664, 561] width 233 height 20
checkbox input "true"
click at [617, 587] on span "visualizaMenuBpp" at bounding box center [598, 595] width 100 height 20
checkbox input "true"
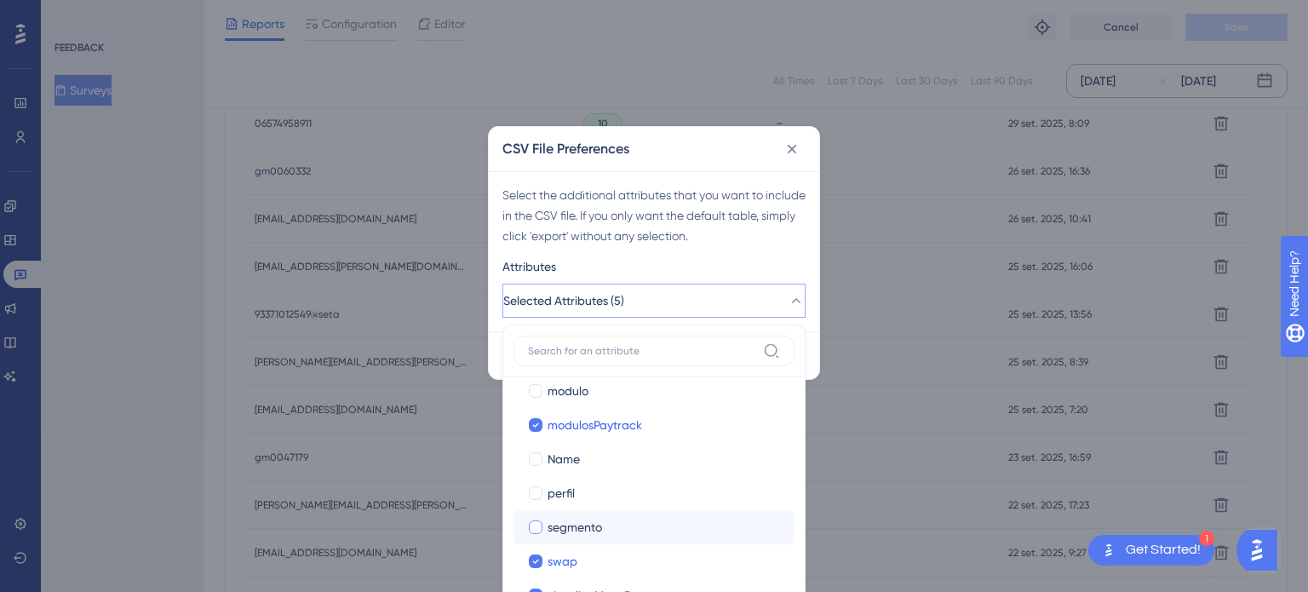
click at [593, 524] on span "segmento" at bounding box center [575, 527] width 55 height 20
checkbox input "true"
click at [569, 486] on span "perfil" at bounding box center [561, 493] width 27 height 20
checkbox input "true"
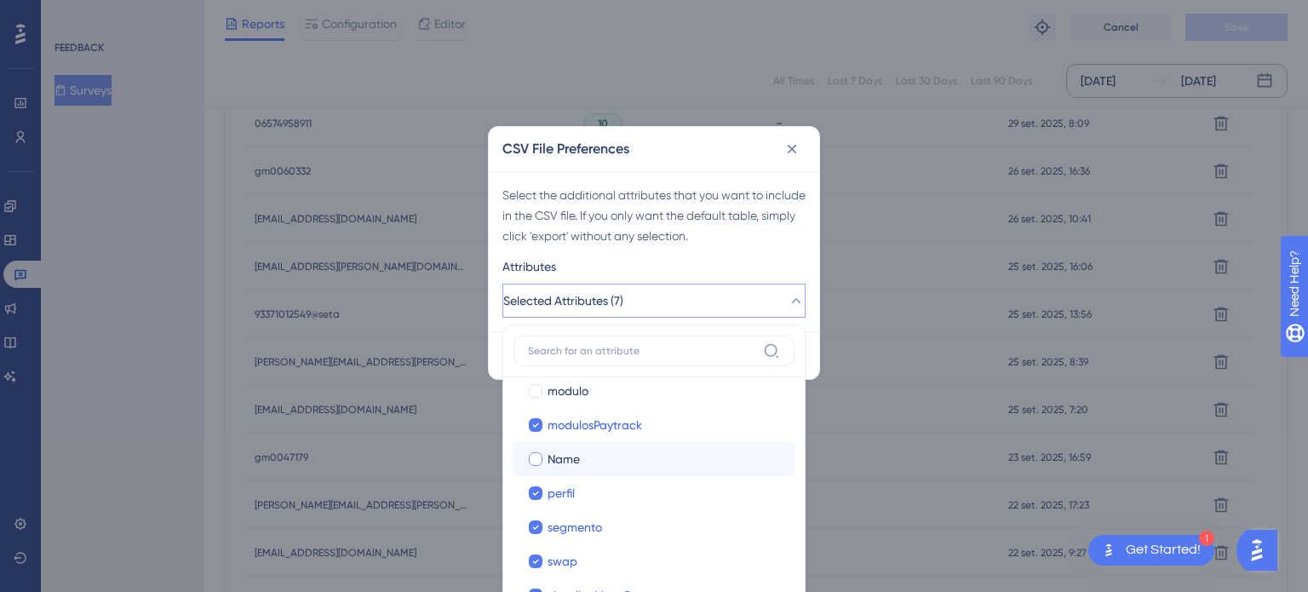
click at [566, 452] on span "Name" at bounding box center [564, 459] width 32 height 20
checkbox input "true"
click at [585, 382] on span "modulo" at bounding box center [568, 391] width 41 height 20
checkbox input "true"
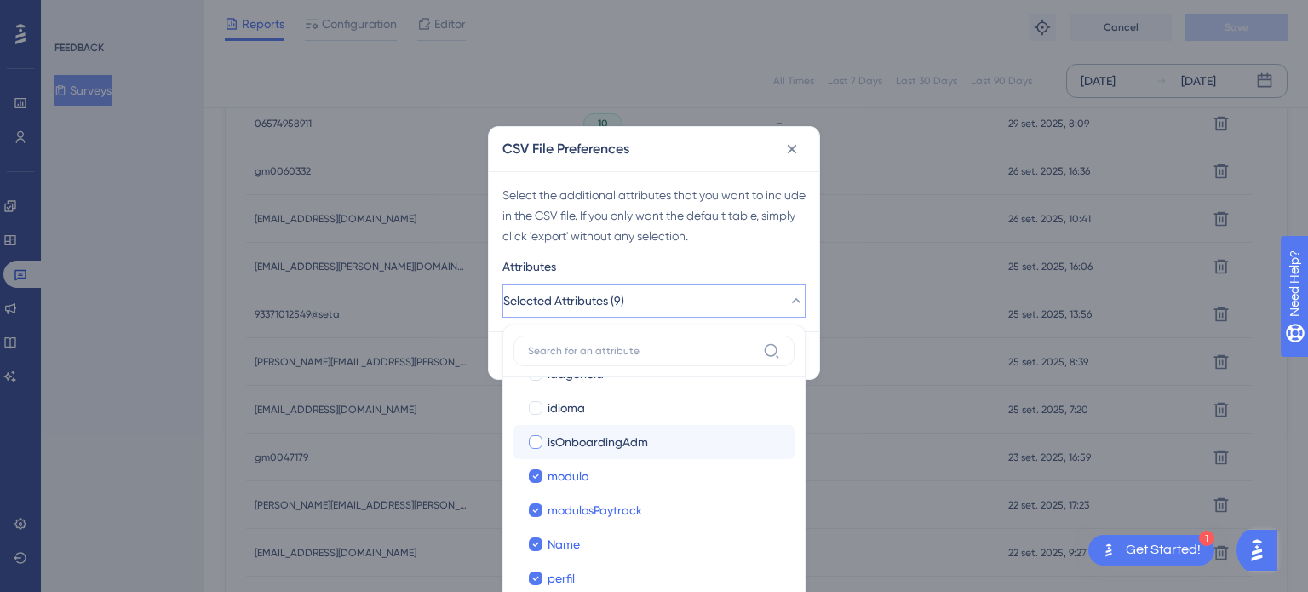
click at [589, 433] on span "isOnboardingAdm" at bounding box center [598, 442] width 100 height 20
checkbox input "true"
click at [578, 406] on span "idioma" at bounding box center [566, 408] width 37 height 20
checkbox input "true"
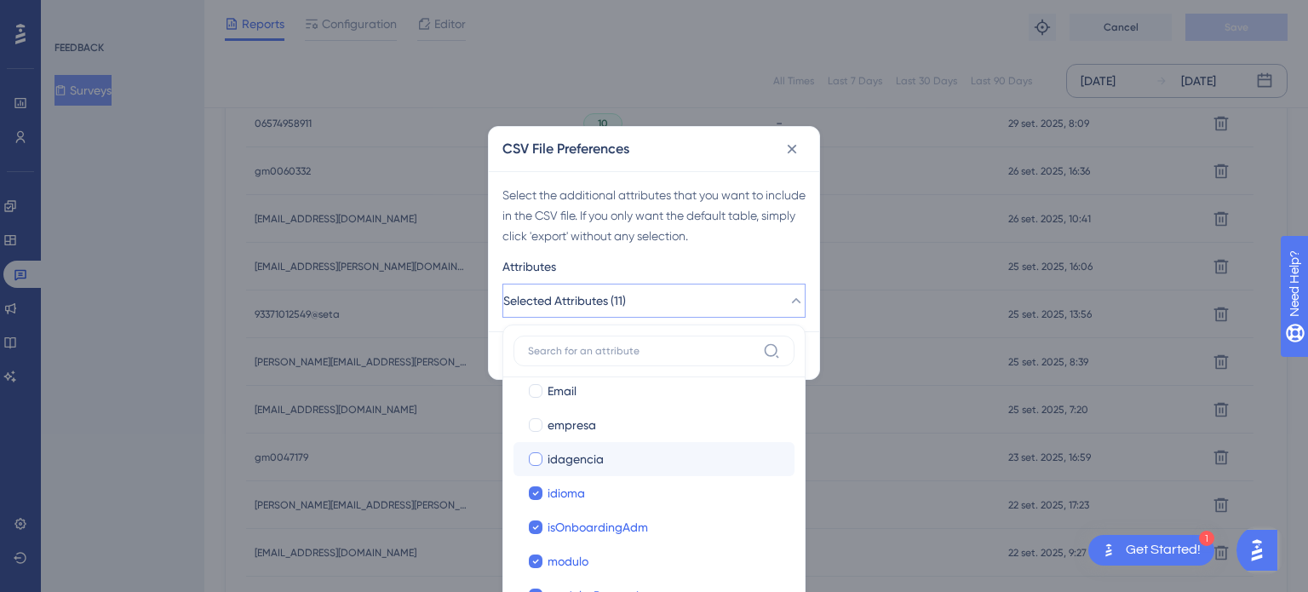
click at [588, 454] on span "idagencia" at bounding box center [576, 459] width 56 height 20
checkbox input "true"
click at [583, 420] on span "empresa" at bounding box center [572, 425] width 49 height 20
checkbox input "true"
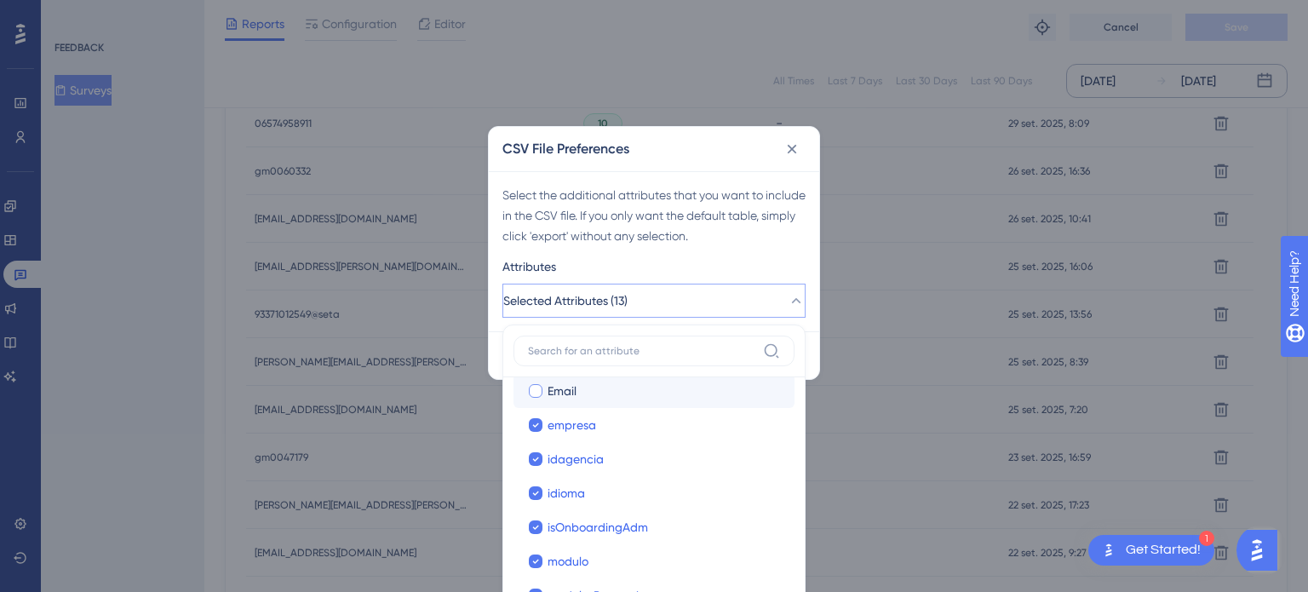
click at [583, 390] on div "Email" at bounding box center [664, 391] width 233 height 20
checkbox input "true"
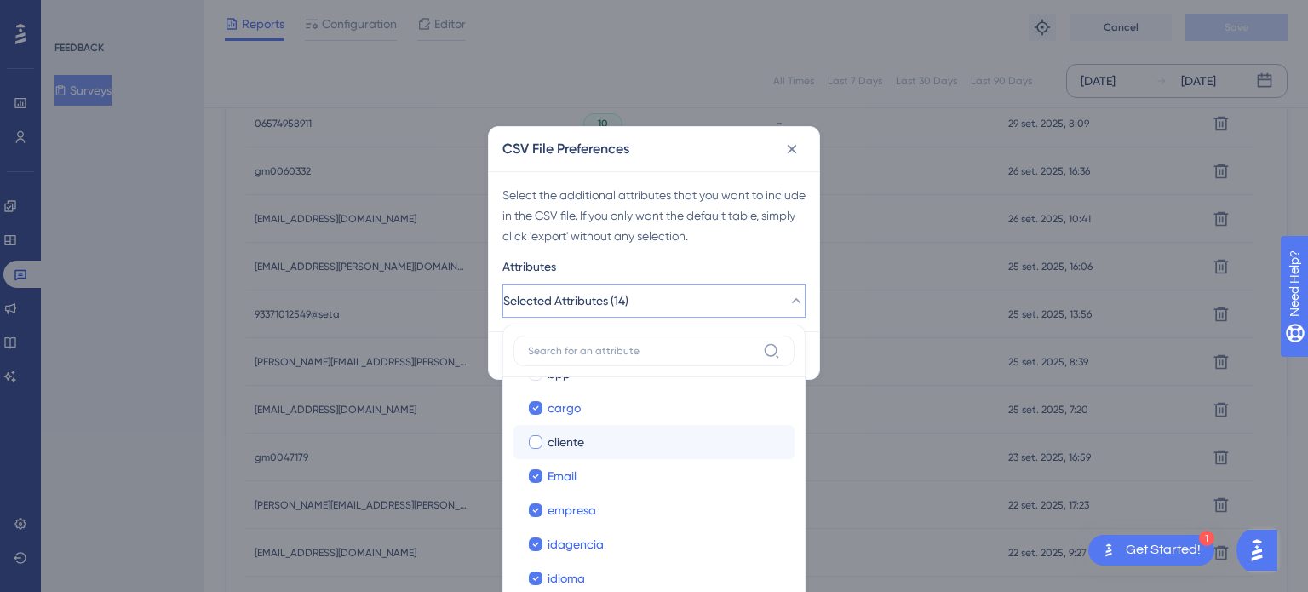
click at [585, 451] on label "cliente cliente" at bounding box center [654, 442] width 281 height 34
checkbox input "false"
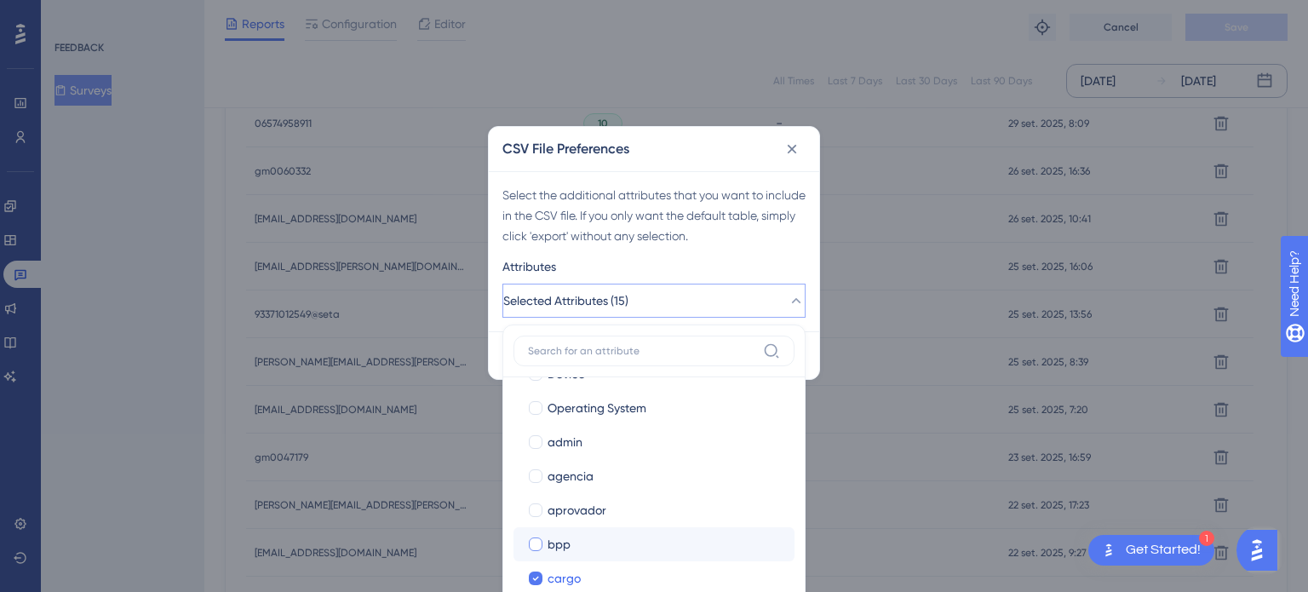
click at [585, 547] on div "bpp" at bounding box center [664, 544] width 233 height 20
checkbox input "true"
click at [587, 510] on span "aprovador" at bounding box center [577, 510] width 59 height 20
checkbox input "true"
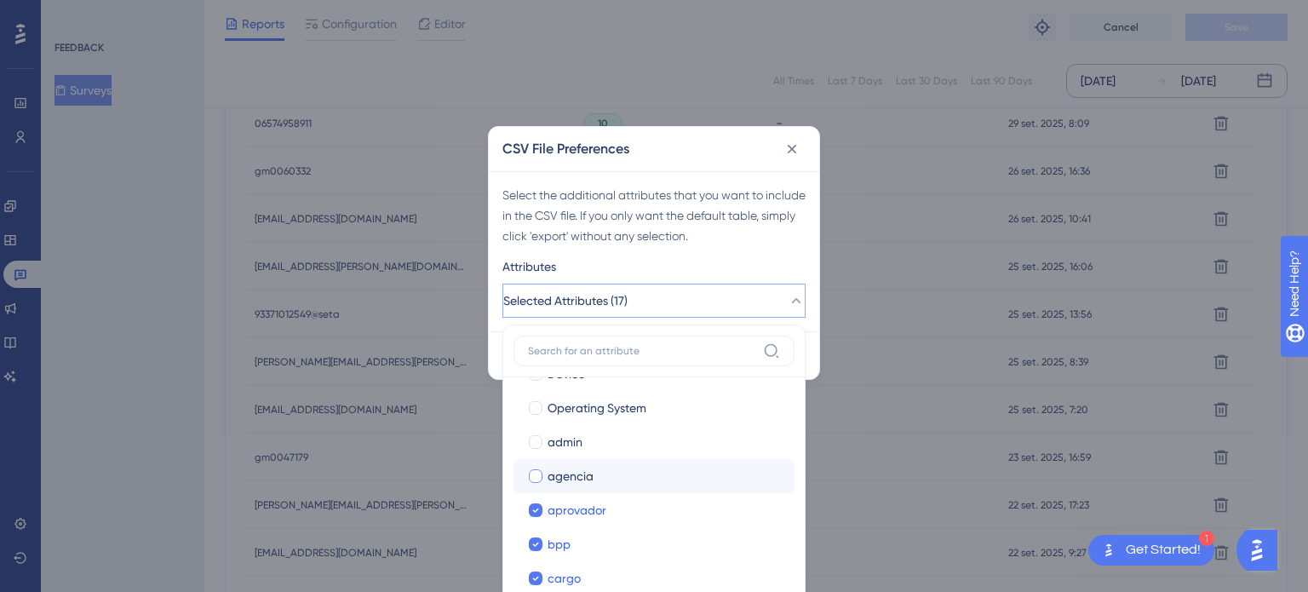
click at [585, 477] on span "agencia" at bounding box center [571, 476] width 46 height 20
checkbox input "true"
click at [586, 435] on div "admin" at bounding box center [664, 442] width 233 height 20
checkbox input "true"
click at [586, 410] on span "Operating System" at bounding box center [597, 408] width 99 height 20
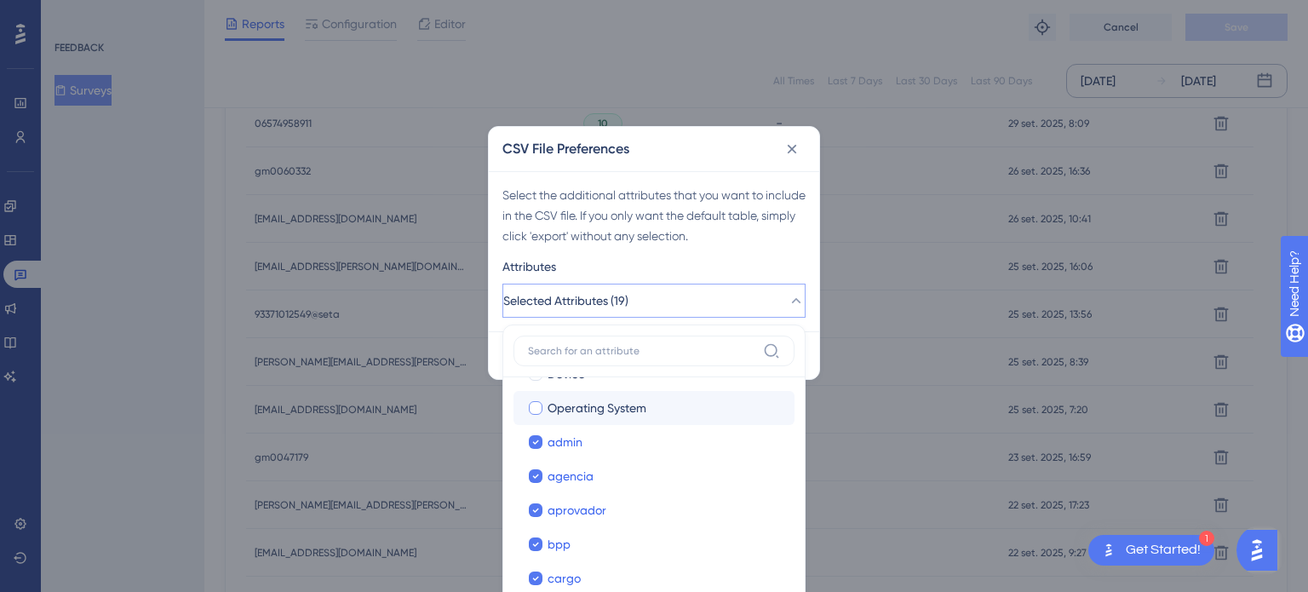
checkbox input "true"
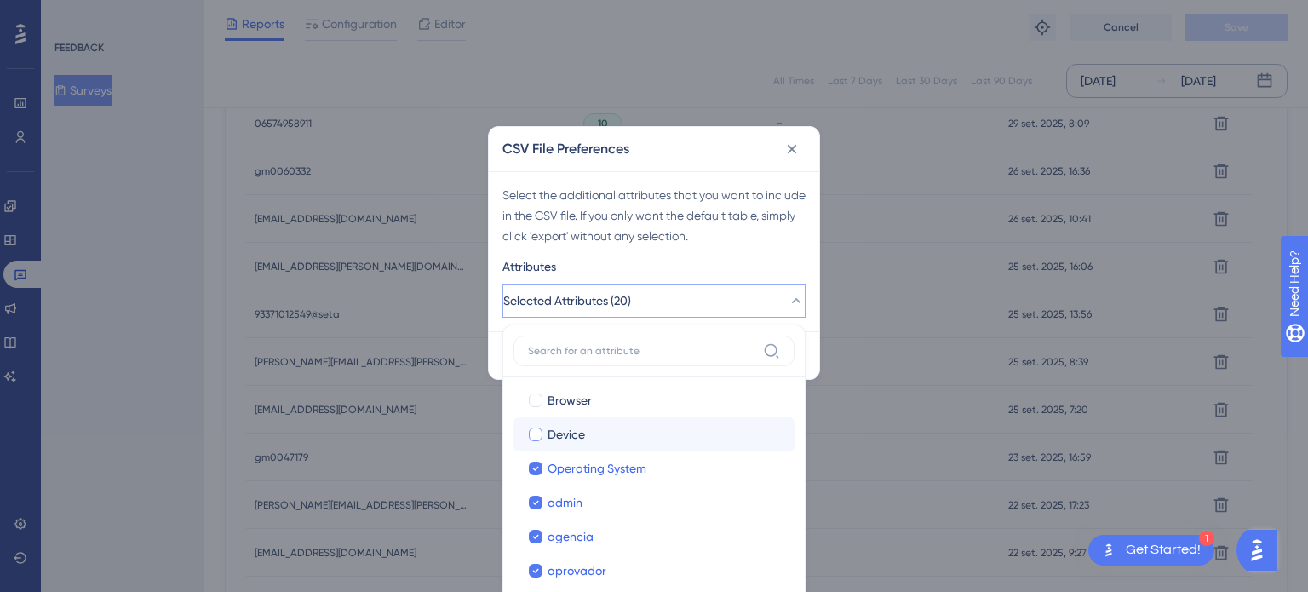
scroll to position [116, 0]
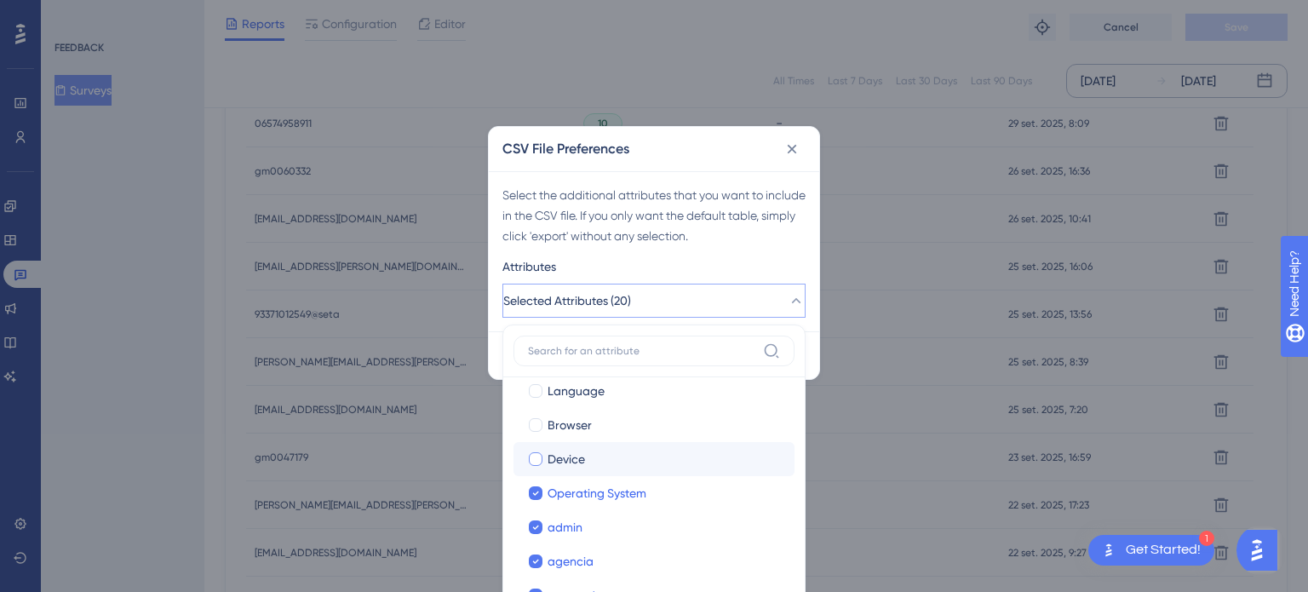
click at [596, 454] on div "Device" at bounding box center [664, 459] width 233 height 20
checkbox input "true"
click at [598, 433] on div "Browser" at bounding box center [664, 425] width 233 height 20
checkbox input "true"
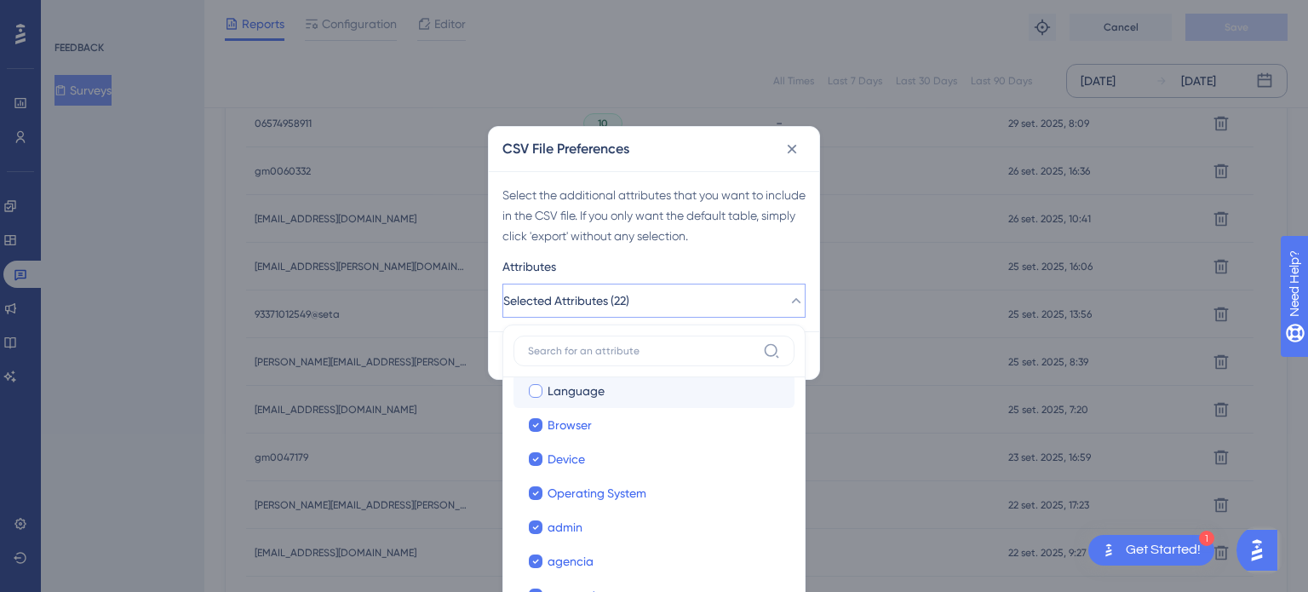
click at [598, 398] on span "Language" at bounding box center [576, 391] width 57 height 20
checkbox input "true"
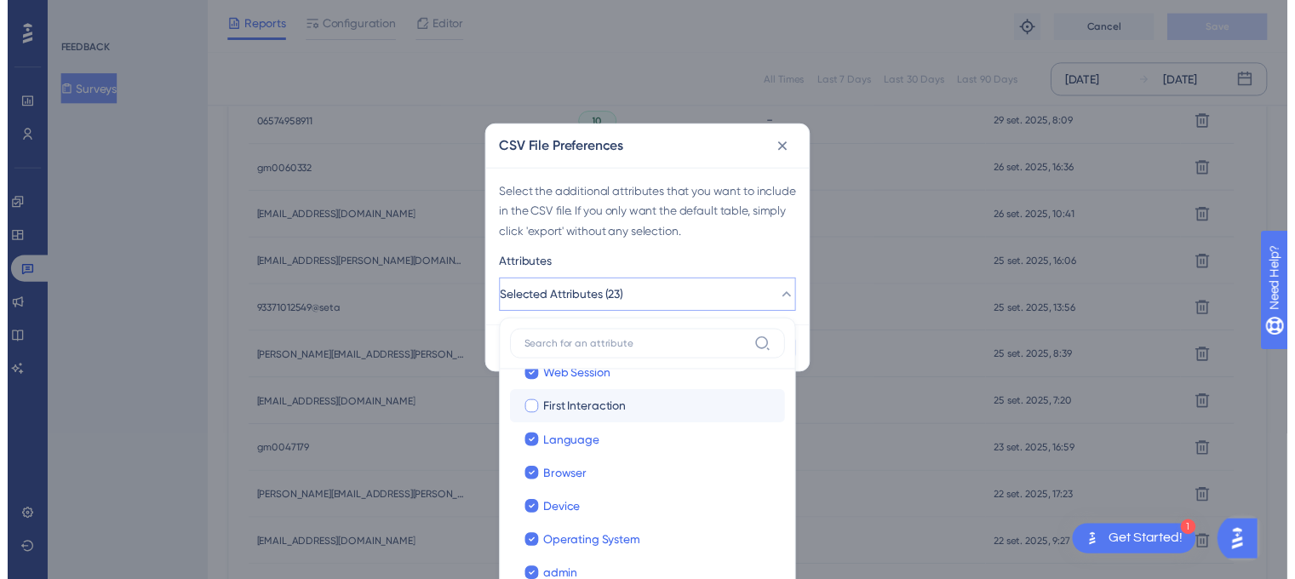
scroll to position [0, 0]
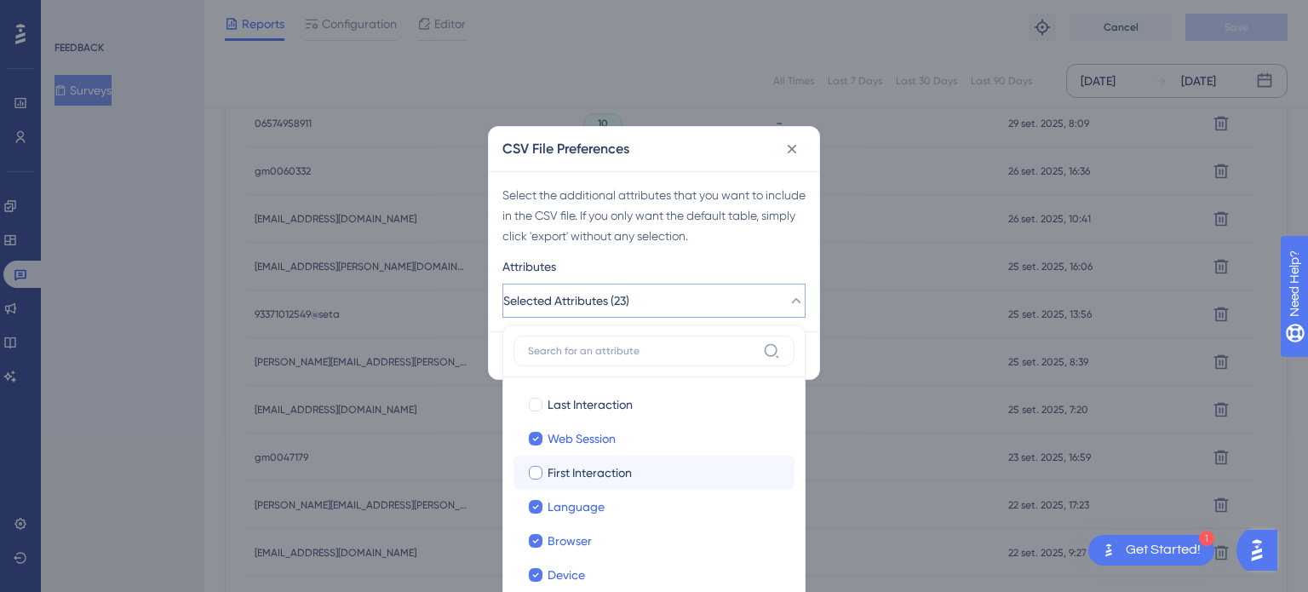
click at [607, 479] on span "First Interaction" at bounding box center [590, 472] width 84 height 20
checkbox input "true"
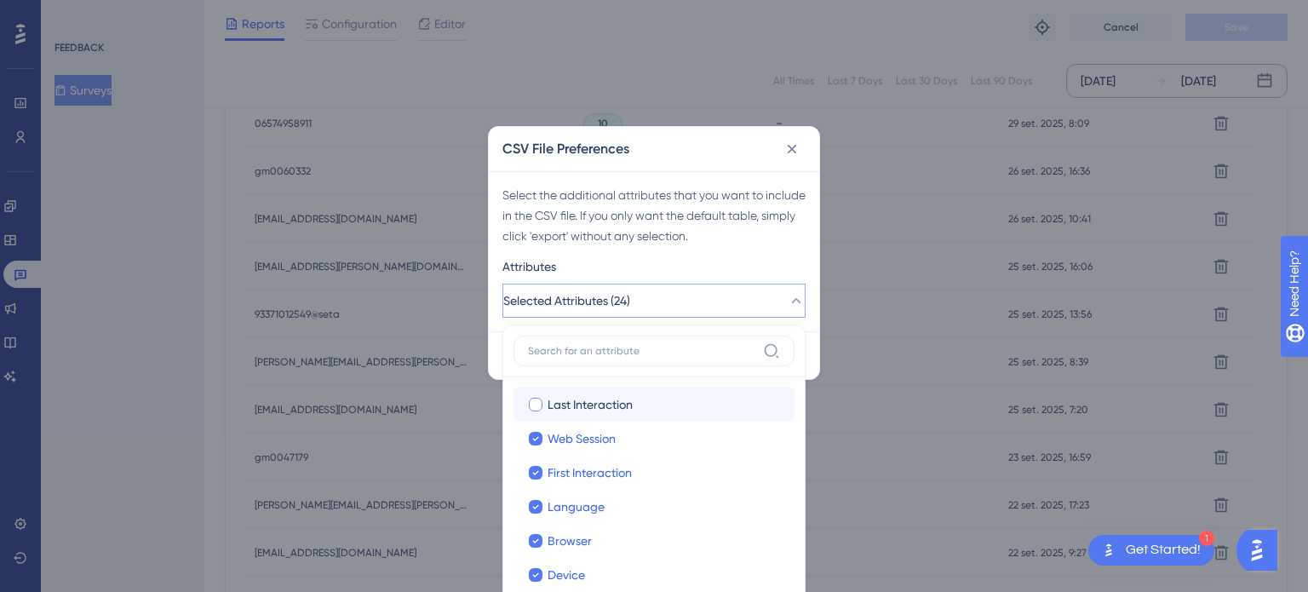
click at [600, 414] on label "Last Interaction Last Interaction" at bounding box center [654, 404] width 281 height 34
click at [537, 405] on input "Last Interaction" at bounding box center [536, 404] width 1 height 1
checkbox input "false"
click at [728, 211] on div "Select the additional attributes that you want to include in the CSV file. If y…" at bounding box center [653, 215] width 303 height 61
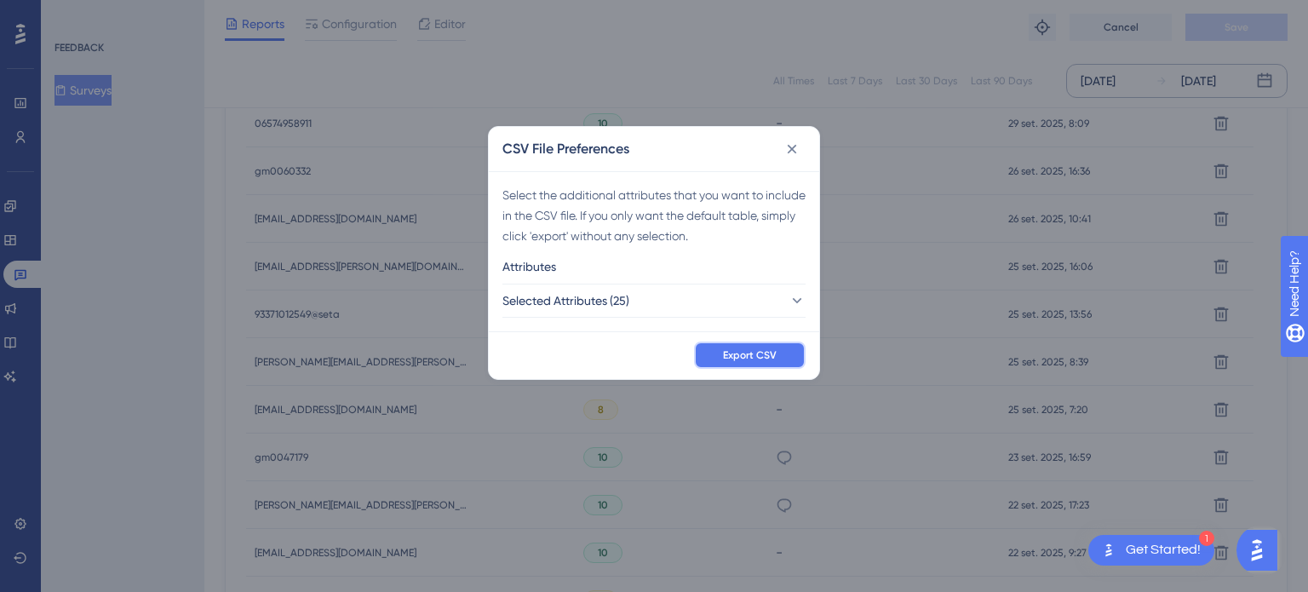
click at [765, 359] on span "Export CSV" at bounding box center [750, 355] width 54 height 14
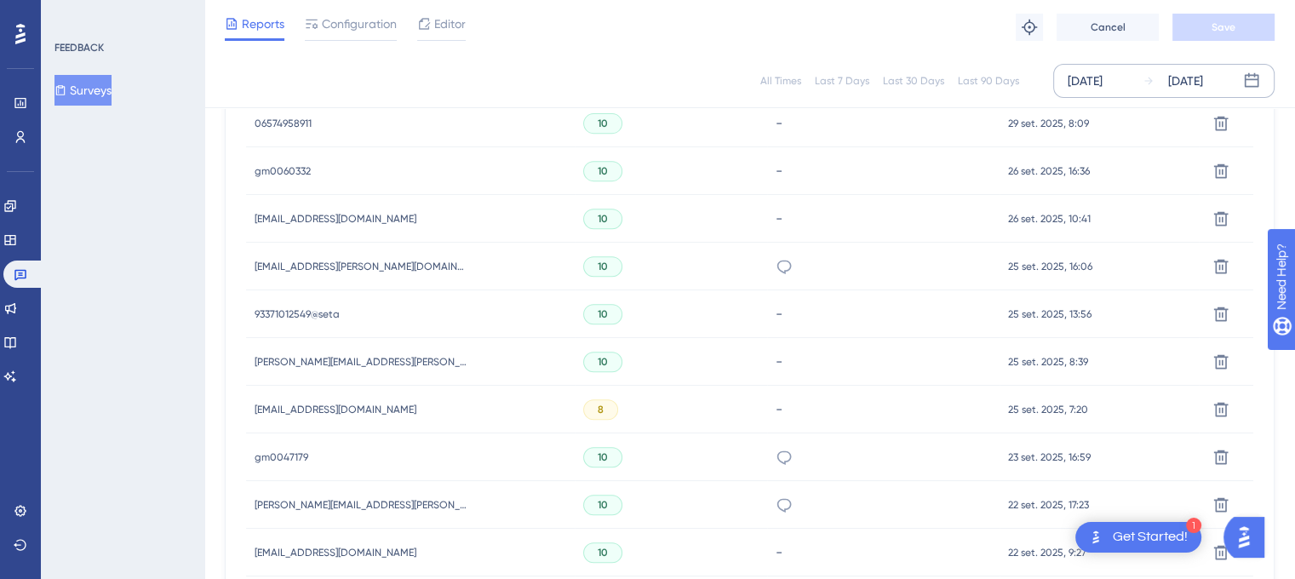
click at [600, 7] on div "Reports Configuration Editor Troubleshoot Cancel Save" at bounding box center [749, 27] width 1091 height 55
